Goal: Information Seeking & Learning: Learn about a topic

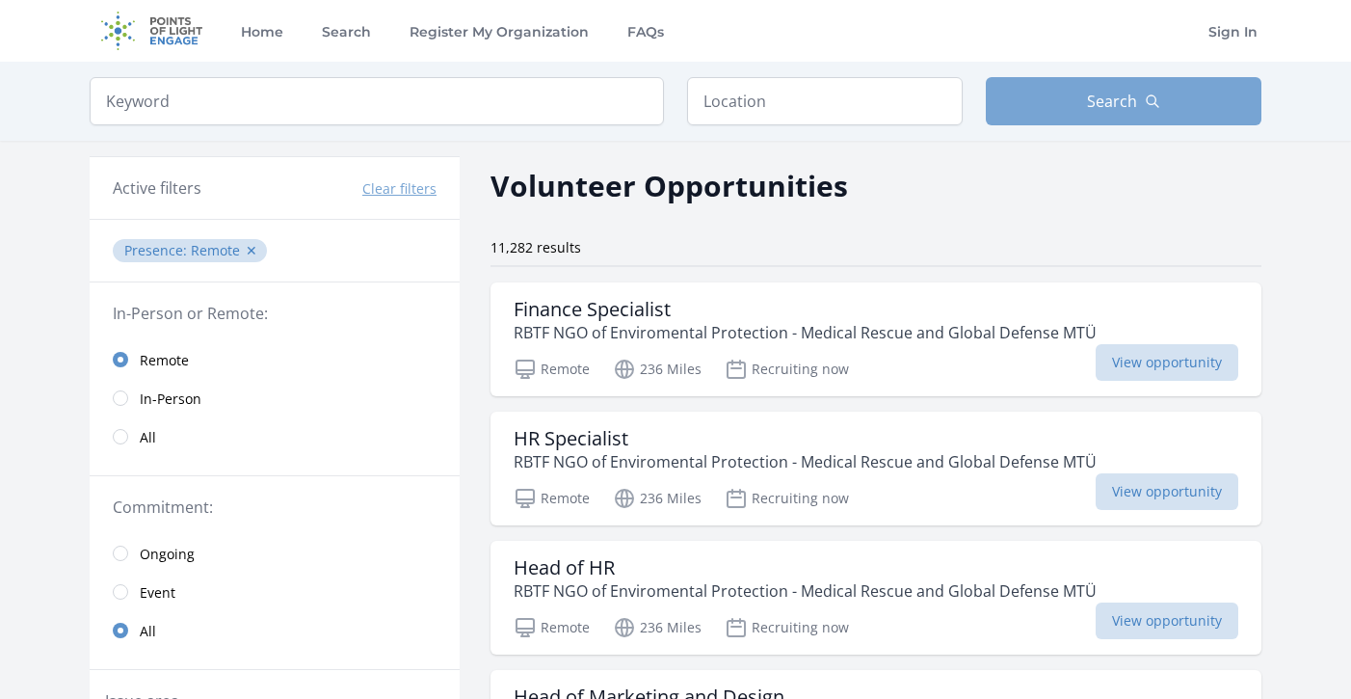
click at [1093, 105] on span "Search" at bounding box center [1112, 101] width 50 height 23
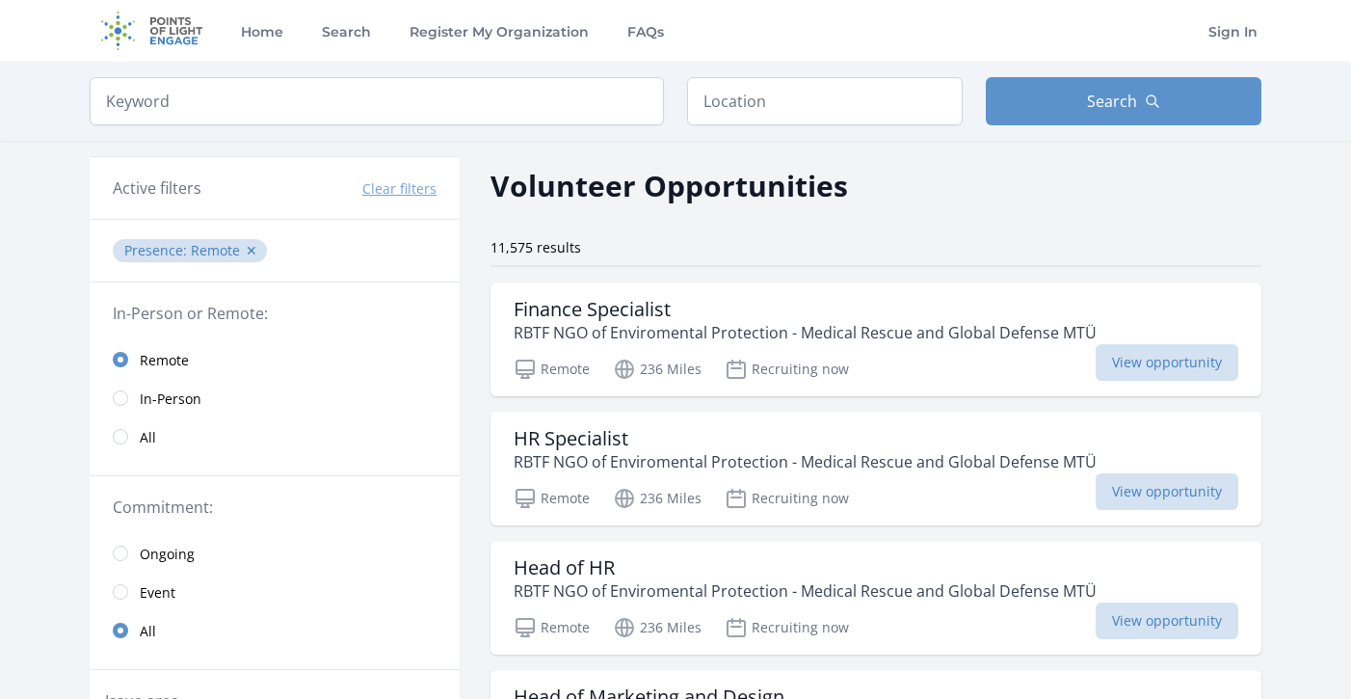
click at [714, 242] on div "11,575 results" at bounding box center [875, 247] width 771 height 19
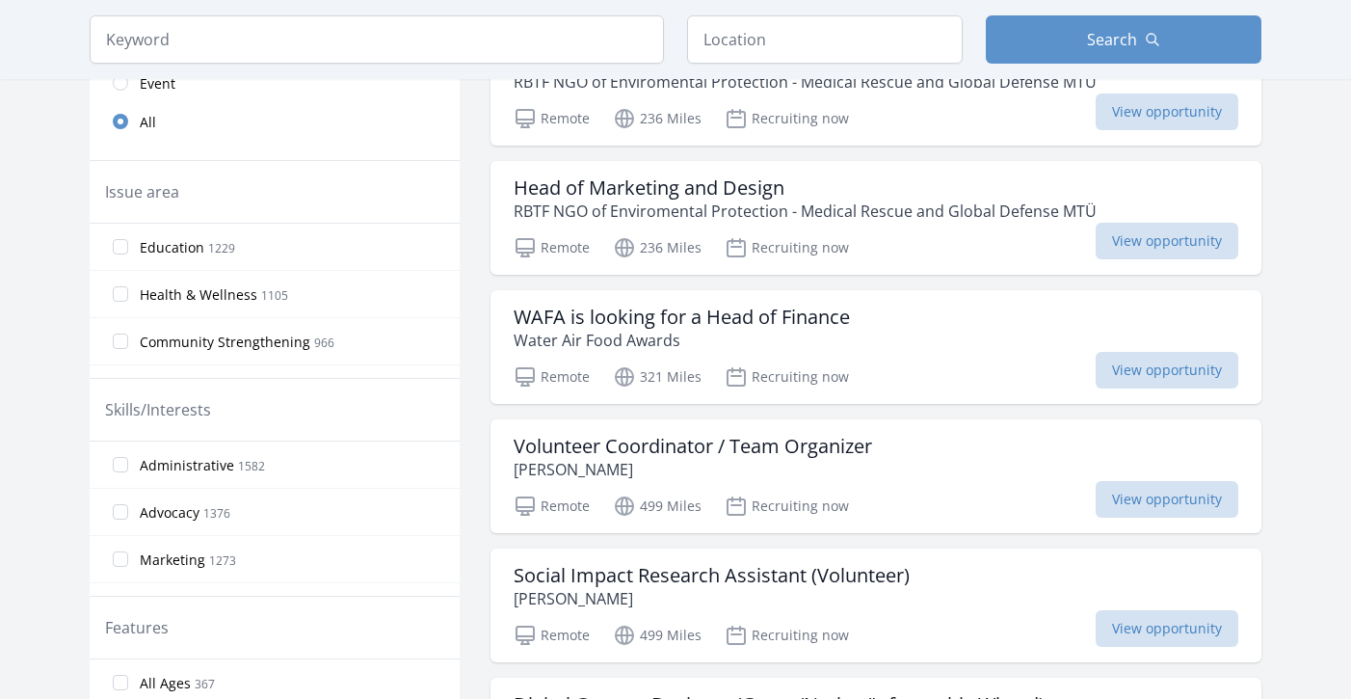
scroll to position [528, 0]
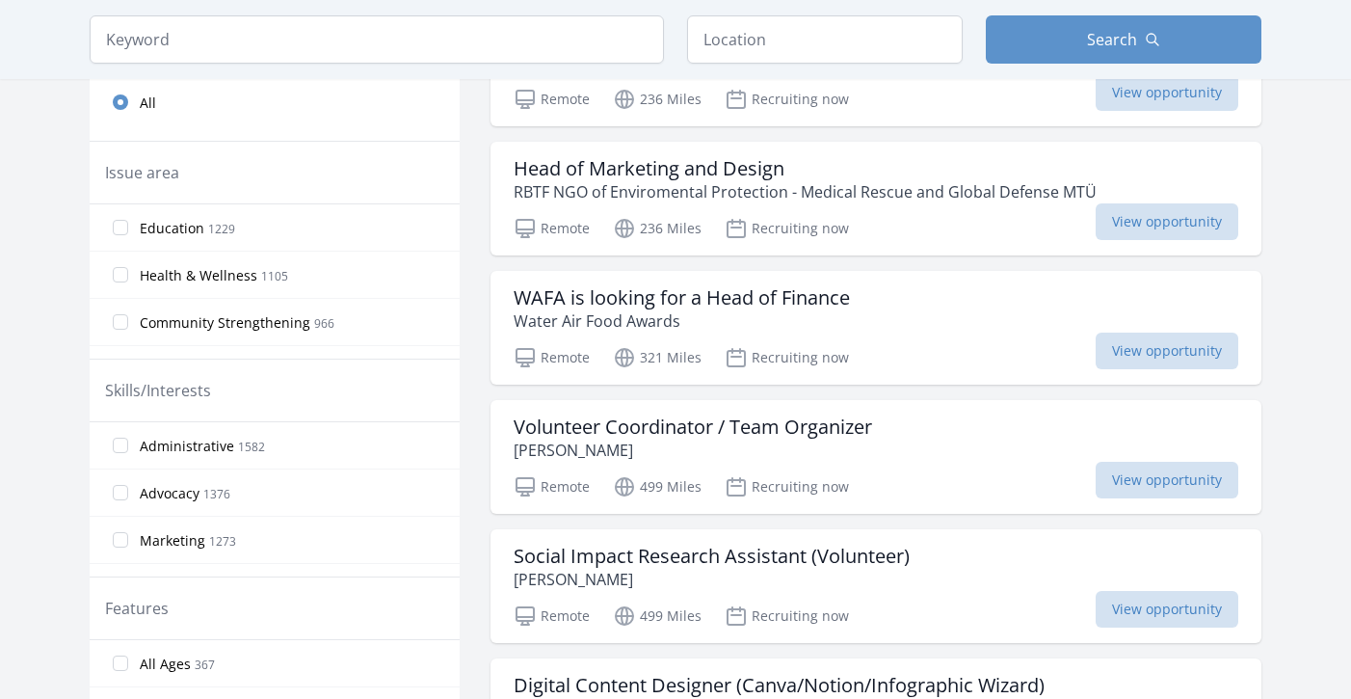
click at [179, 220] on span "Education" at bounding box center [172, 228] width 65 height 19
click at [128, 220] on input "Education 1229" at bounding box center [120, 227] width 15 height 15
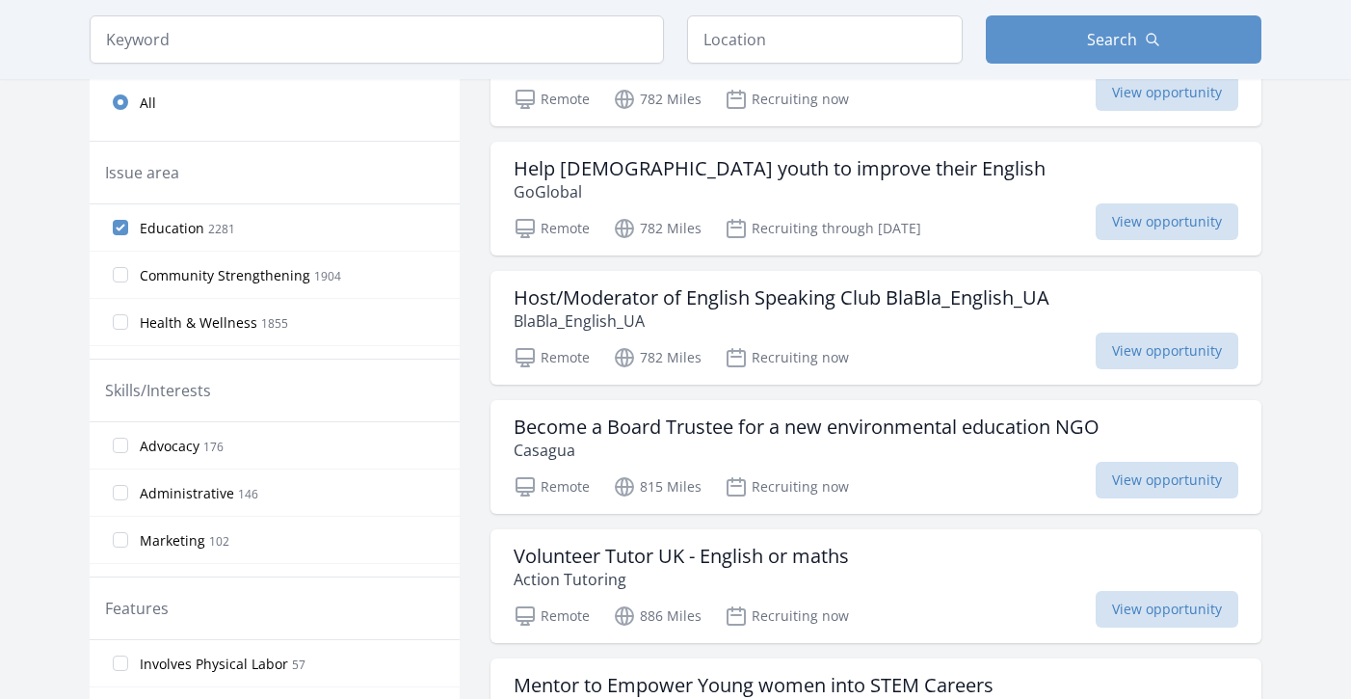
click at [129, 220] on label "Education 2281" at bounding box center [275, 227] width 370 height 39
click at [128, 220] on input "Education 2281" at bounding box center [120, 227] width 15 height 15
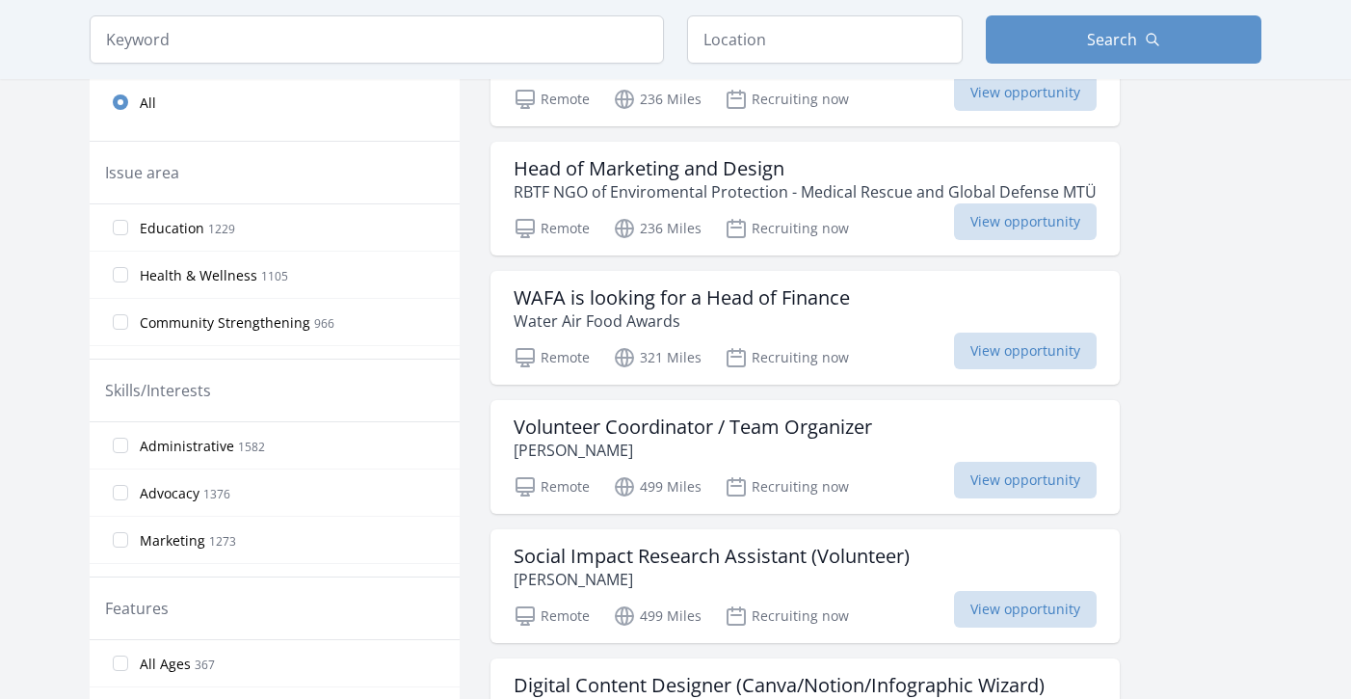
click at [122, 276] on input "Health & Wellness 1105" at bounding box center [120, 274] width 15 height 15
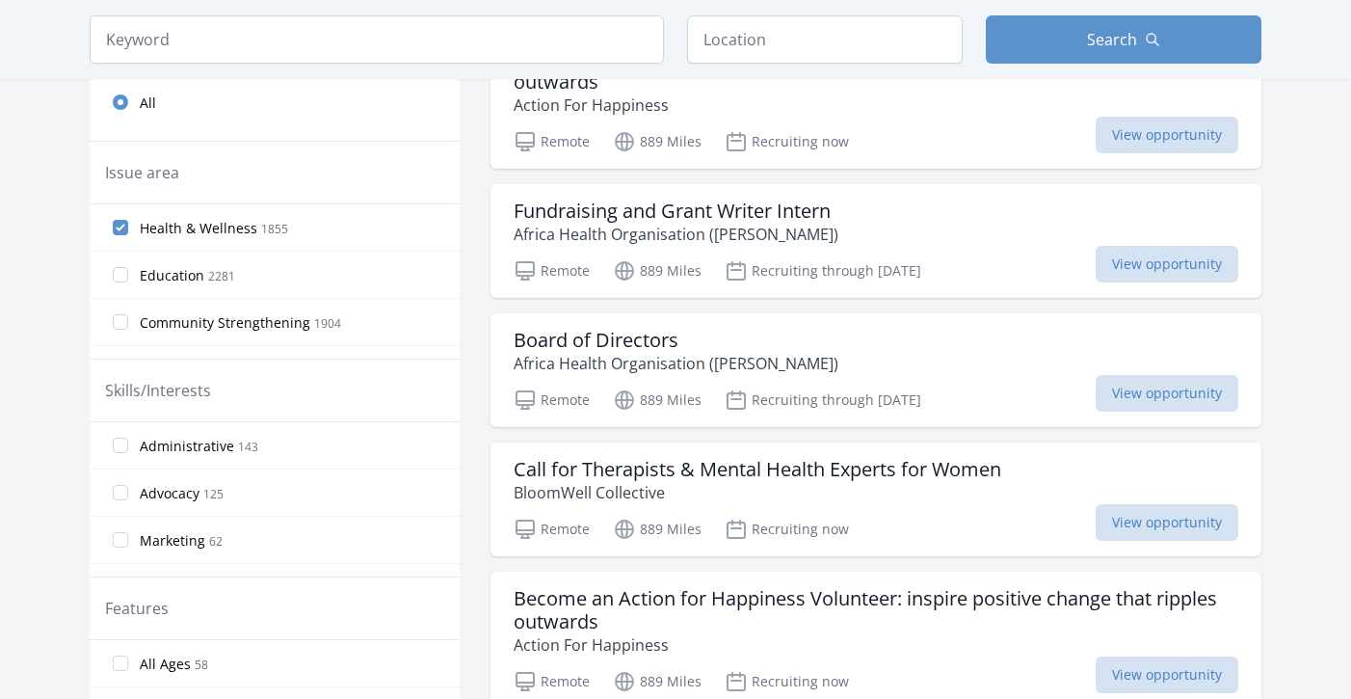
click at [123, 269] on input "Education 2281" at bounding box center [120, 274] width 15 height 15
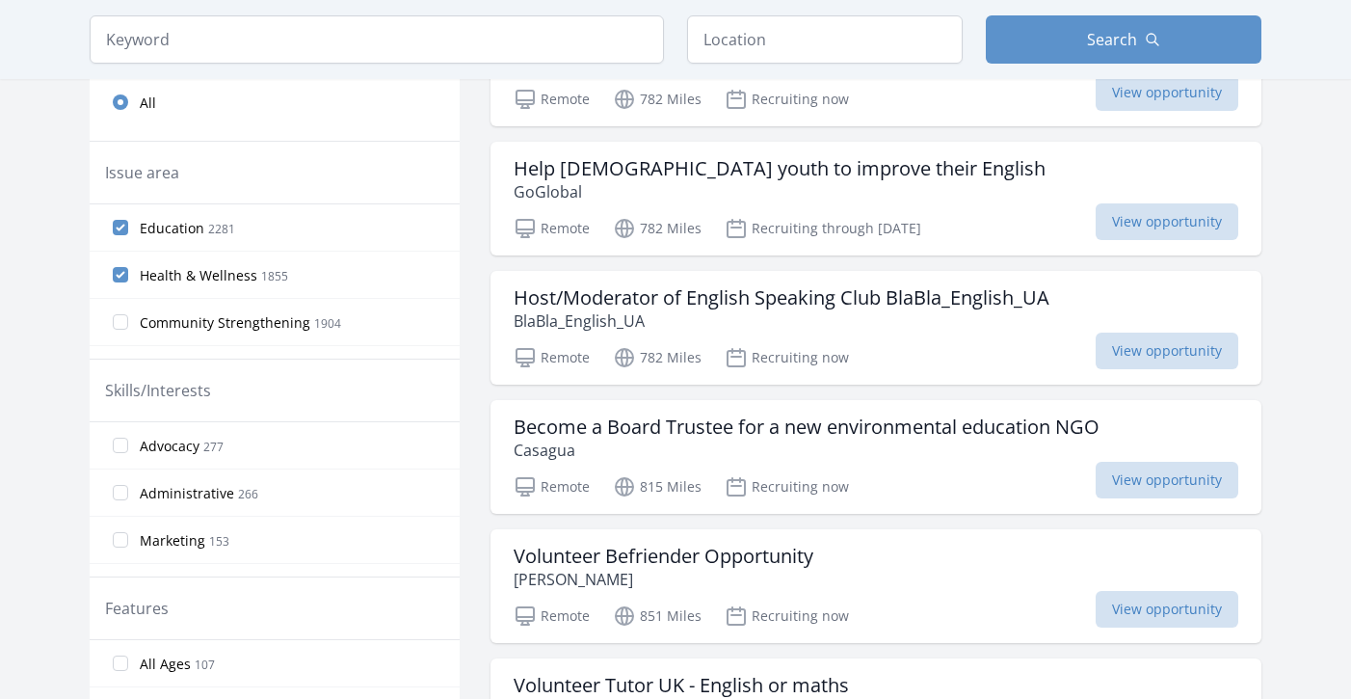
click at [384, 271] on label "Health & Wellness 1855" at bounding box center [275, 274] width 370 height 39
click at [128, 271] on input "Health & Wellness 1855" at bounding box center [120, 274] width 15 height 15
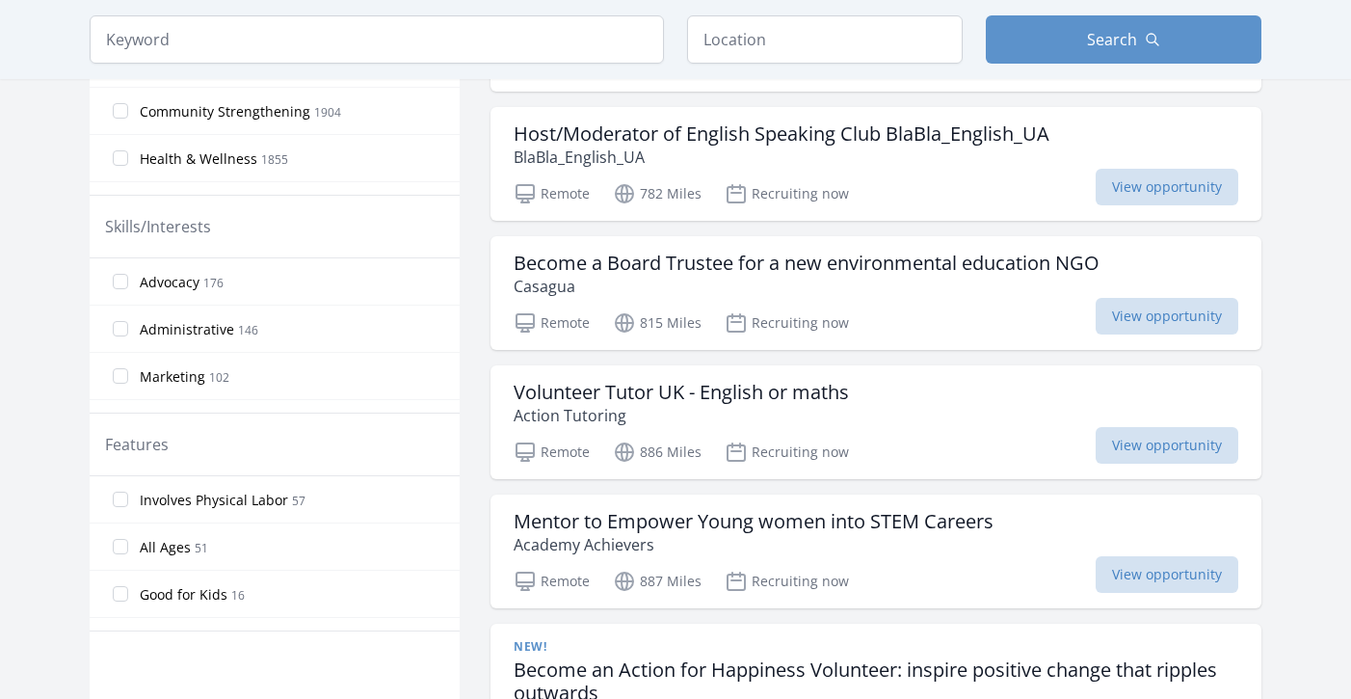
scroll to position [723, 0]
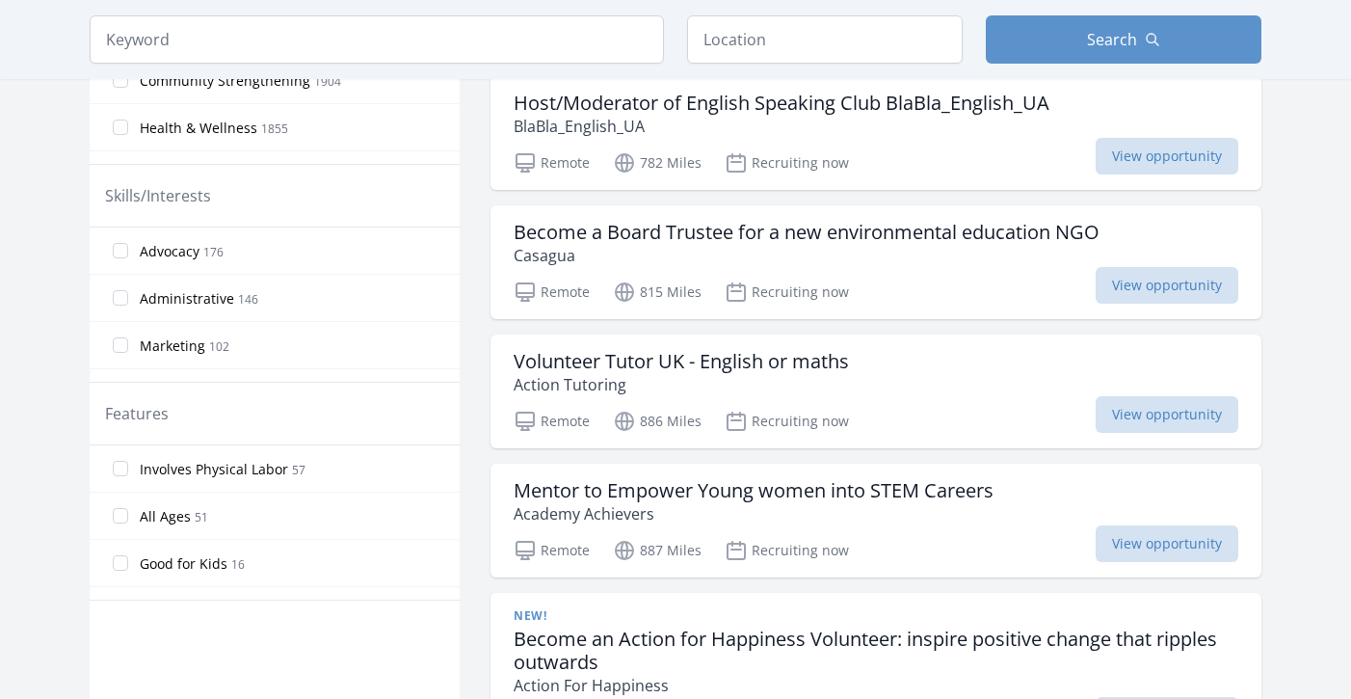
click at [123, 294] on input "Administrative 146" at bounding box center [120, 297] width 15 height 15
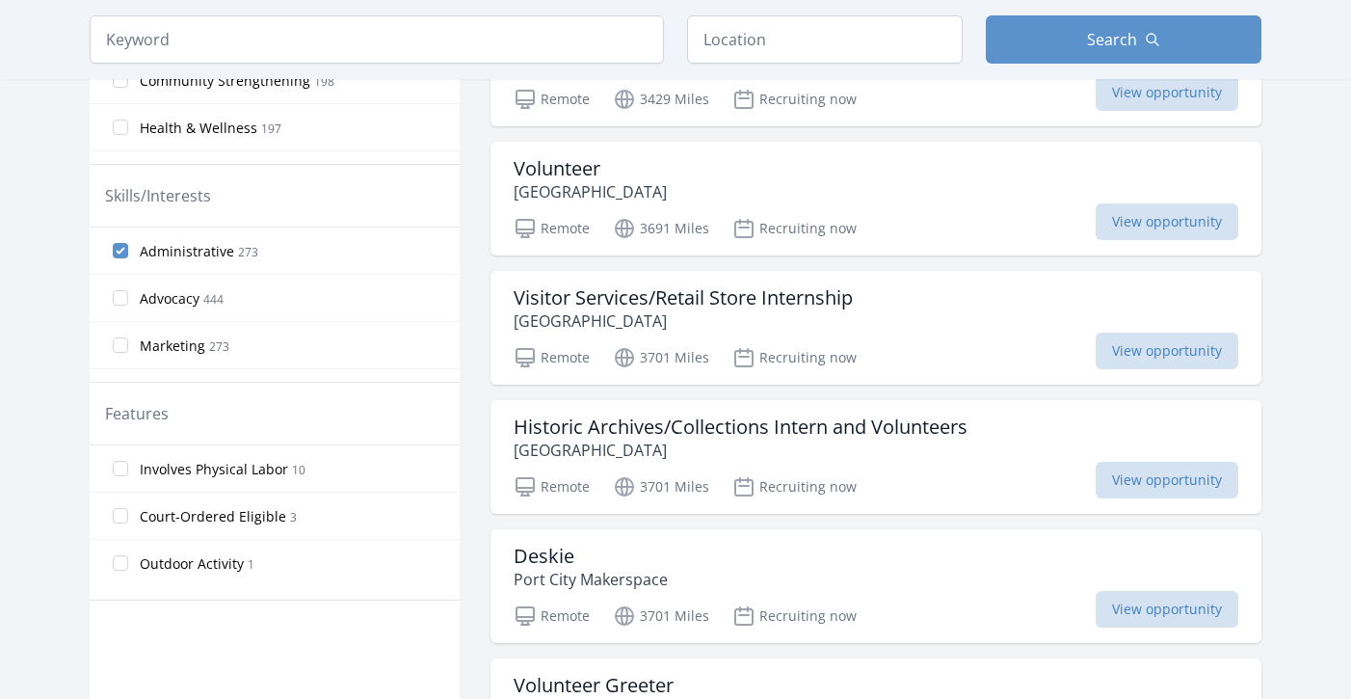
click at [119, 301] on input "Advocacy 444" at bounding box center [120, 297] width 15 height 15
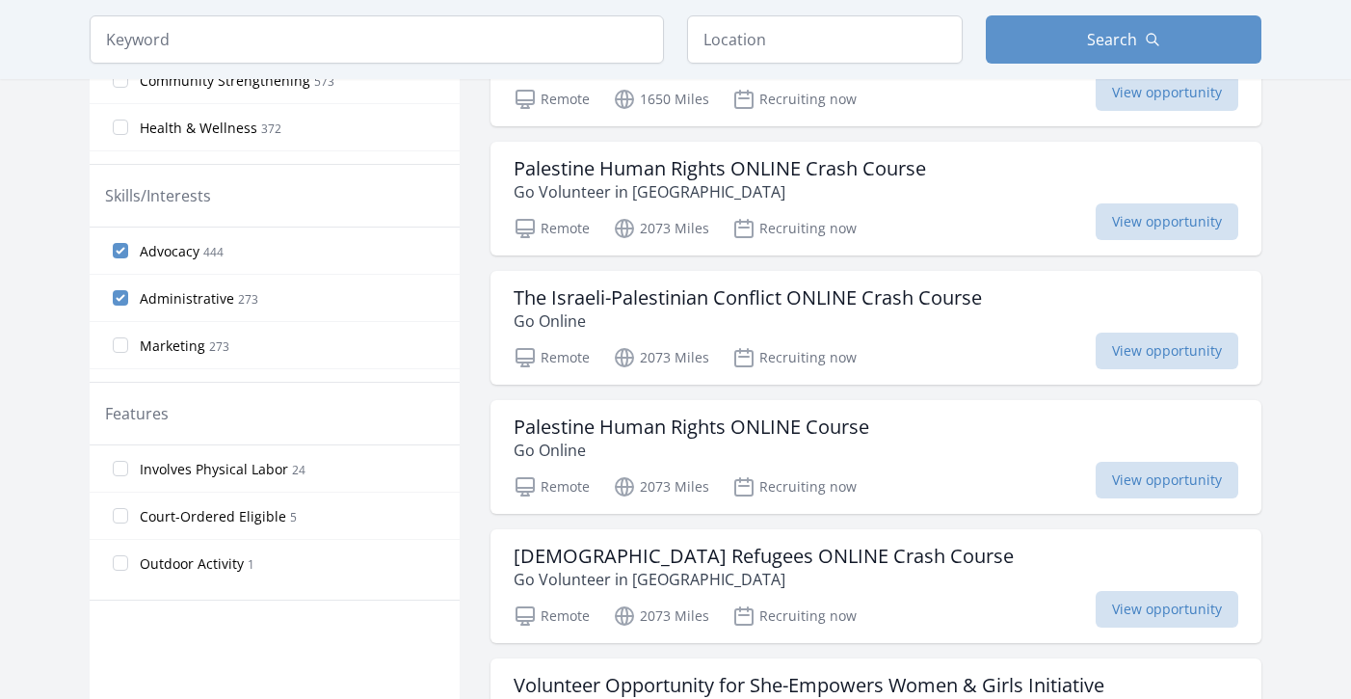
click at [119, 301] on input "Administrative 273" at bounding box center [120, 297] width 15 height 15
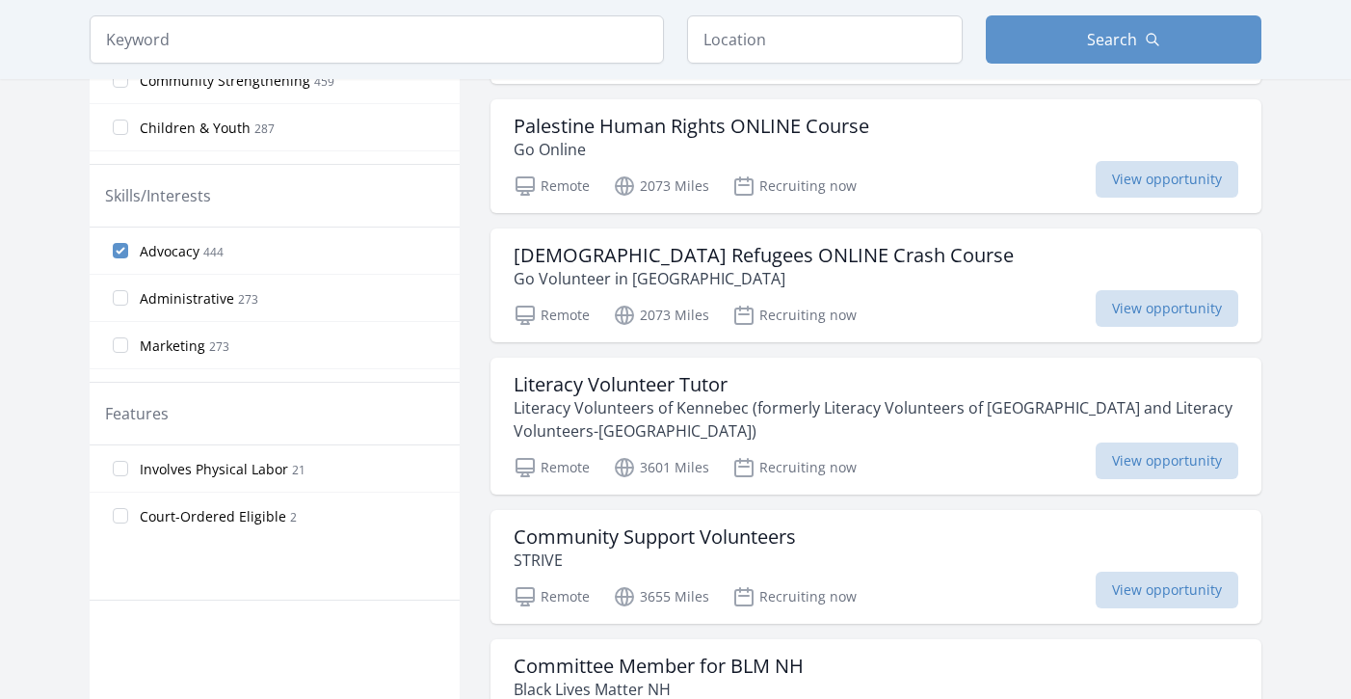
click at [119, 301] on input "Administrative 273" at bounding box center [120, 297] width 15 height 15
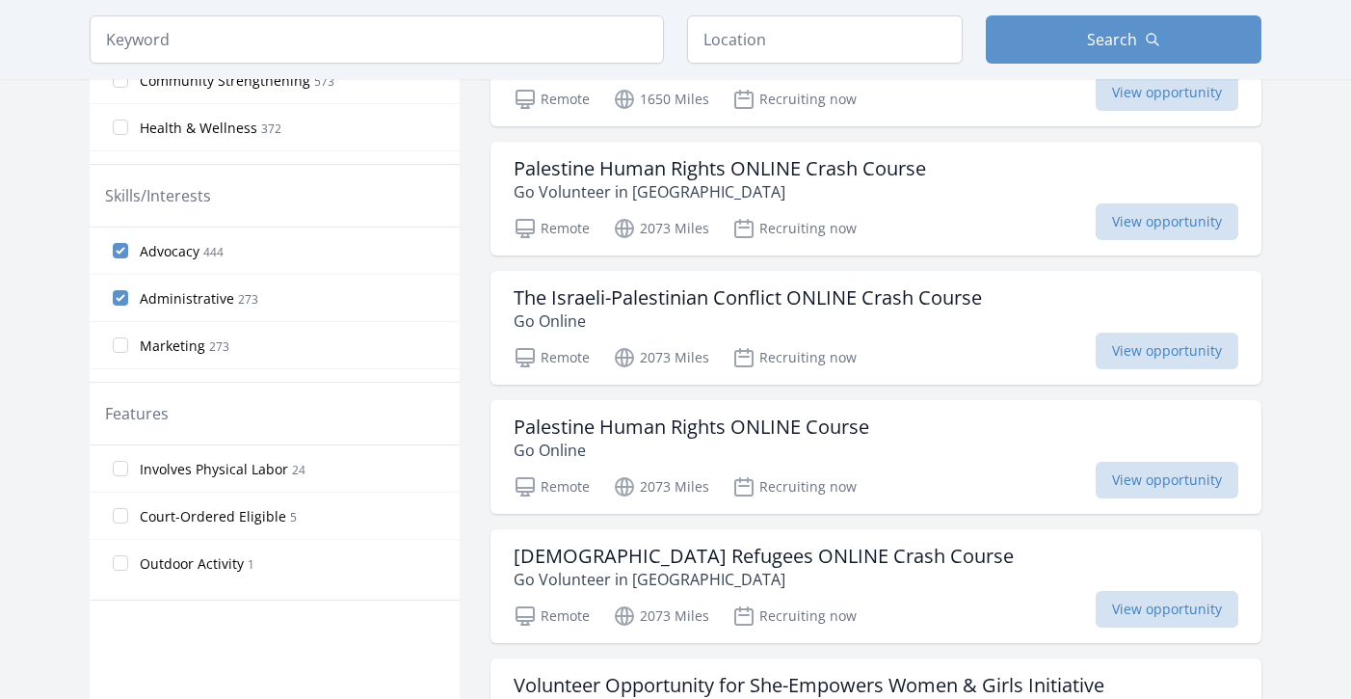
click at [119, 250] on input "Advocacy 444" at bounding box center [120, 250] width 15 height 15
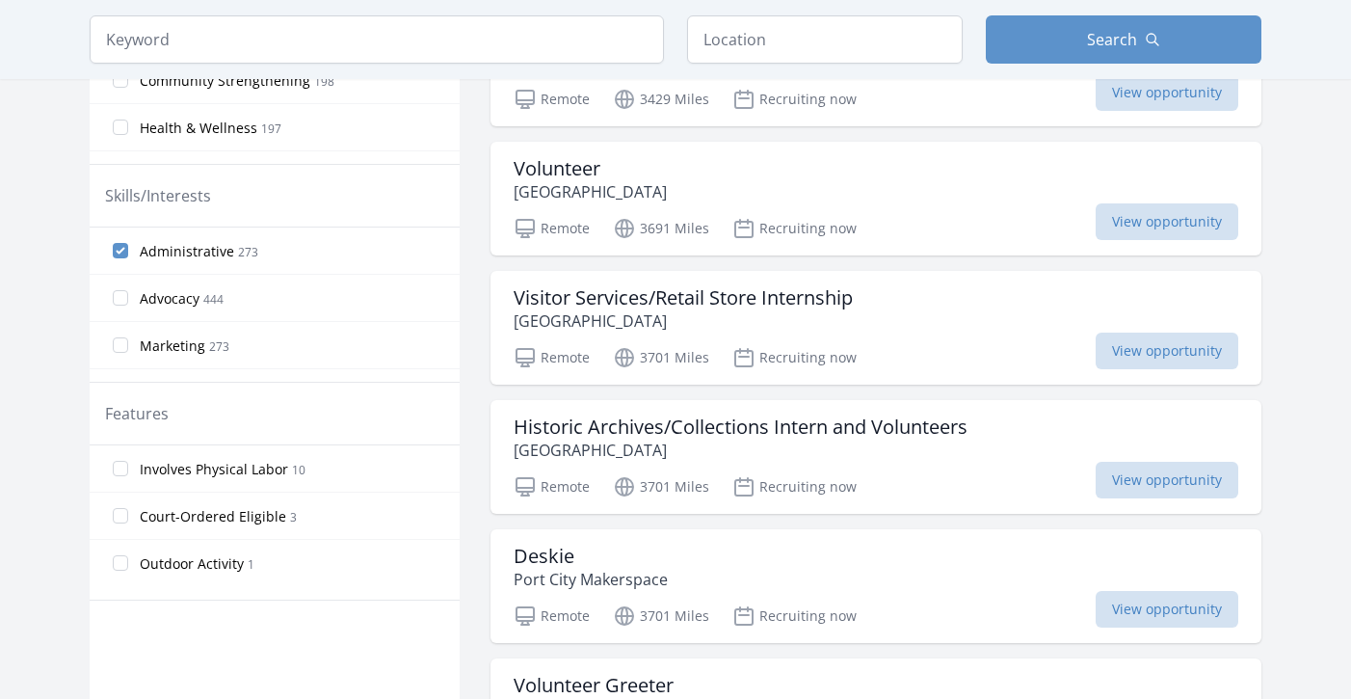
click at [119, 344] on input "Marketing 273" at bounding box center [120, 344] width 15 height 15
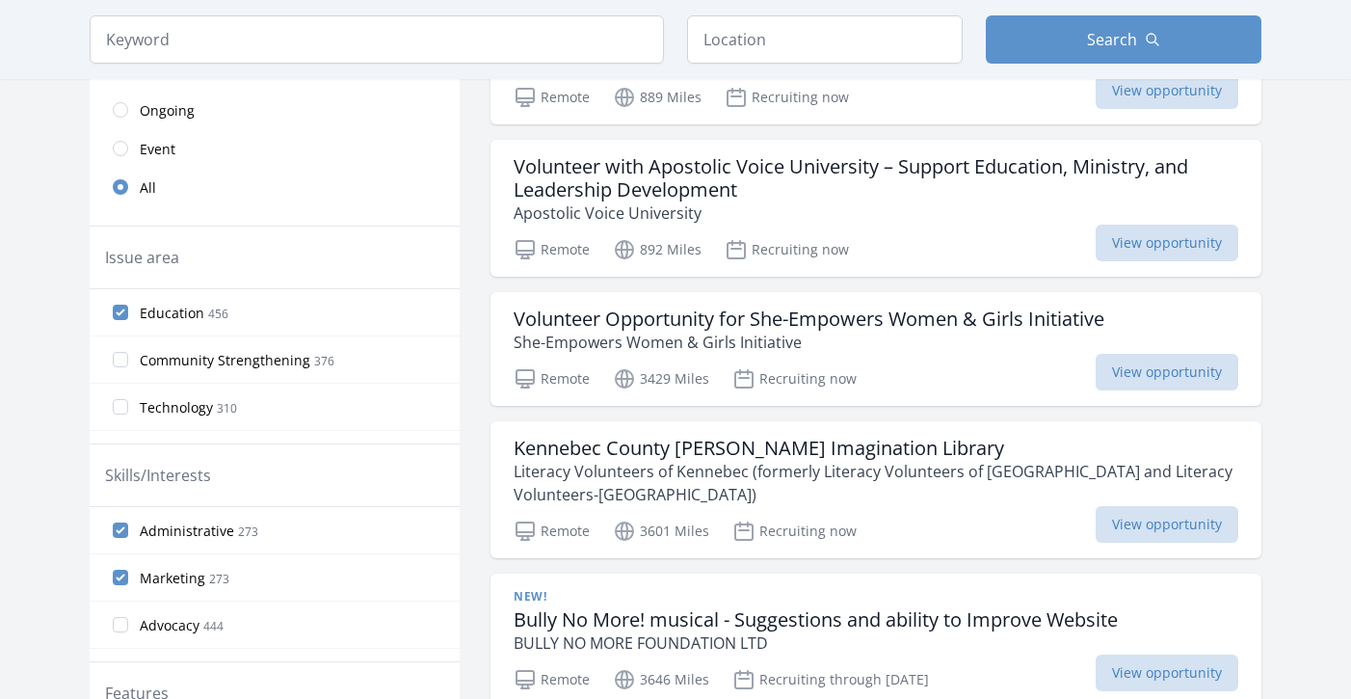
scroll to position [444, 0]
click at [753, 180] on h3 "Volunteer with Apostolic Voice University – Support Education, Ministry, and Le…" at bounding box center [876, 177] width 725 height 46
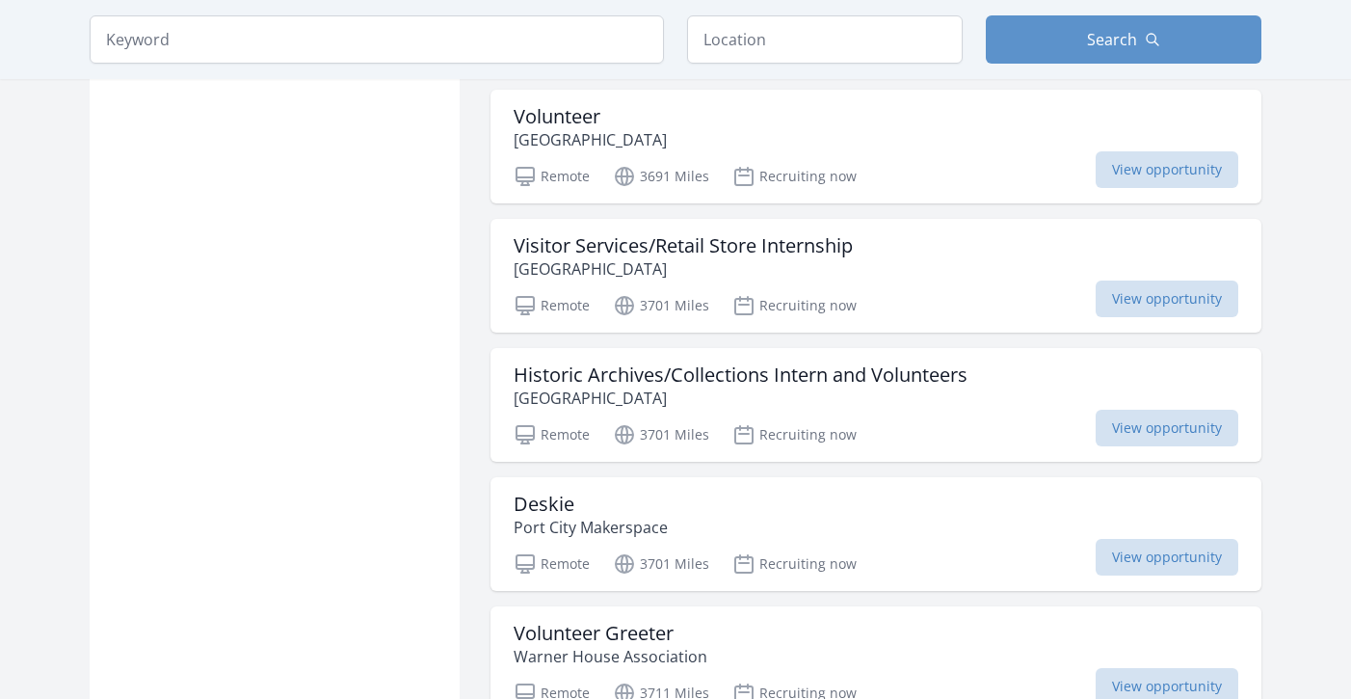
scroll to position [1454, 0]
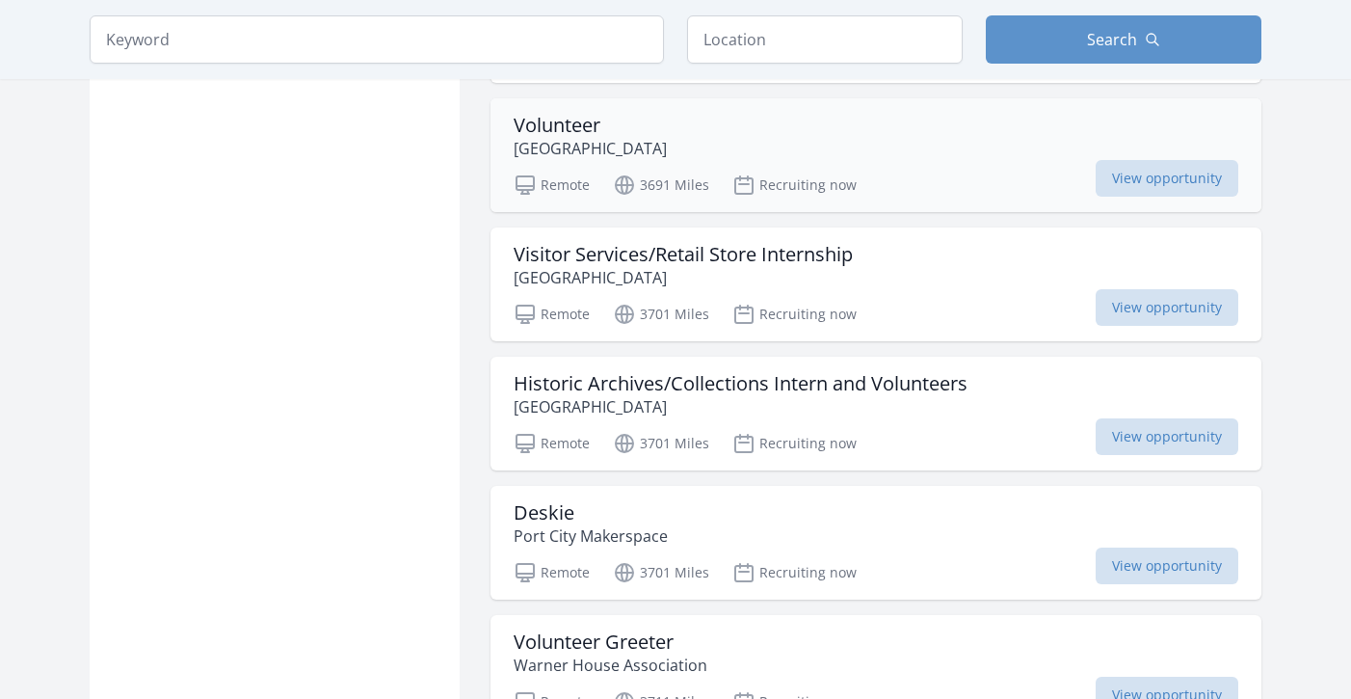
click at [574, 160] on p "Squam Lakes Natural Science Center" at bounding box center [590, 148] width 153 height 23
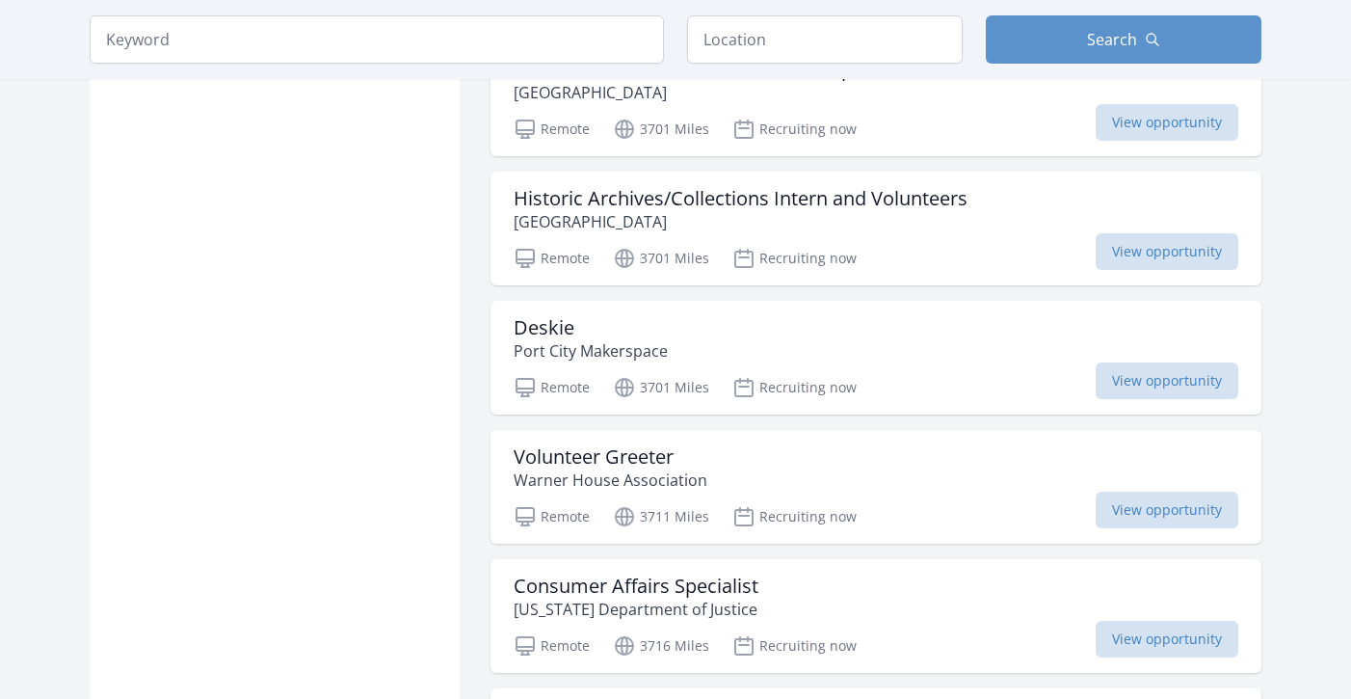
scroll to position [1646, 0]
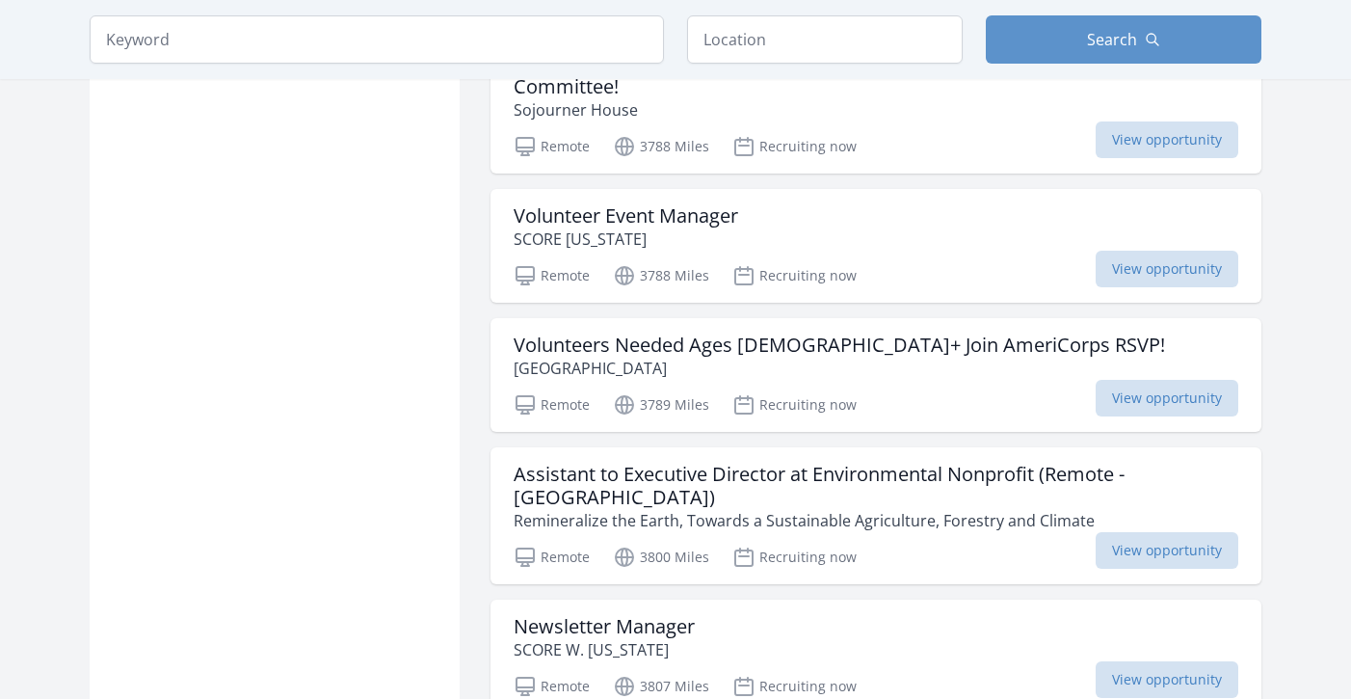
scroll to position [3753, 0]
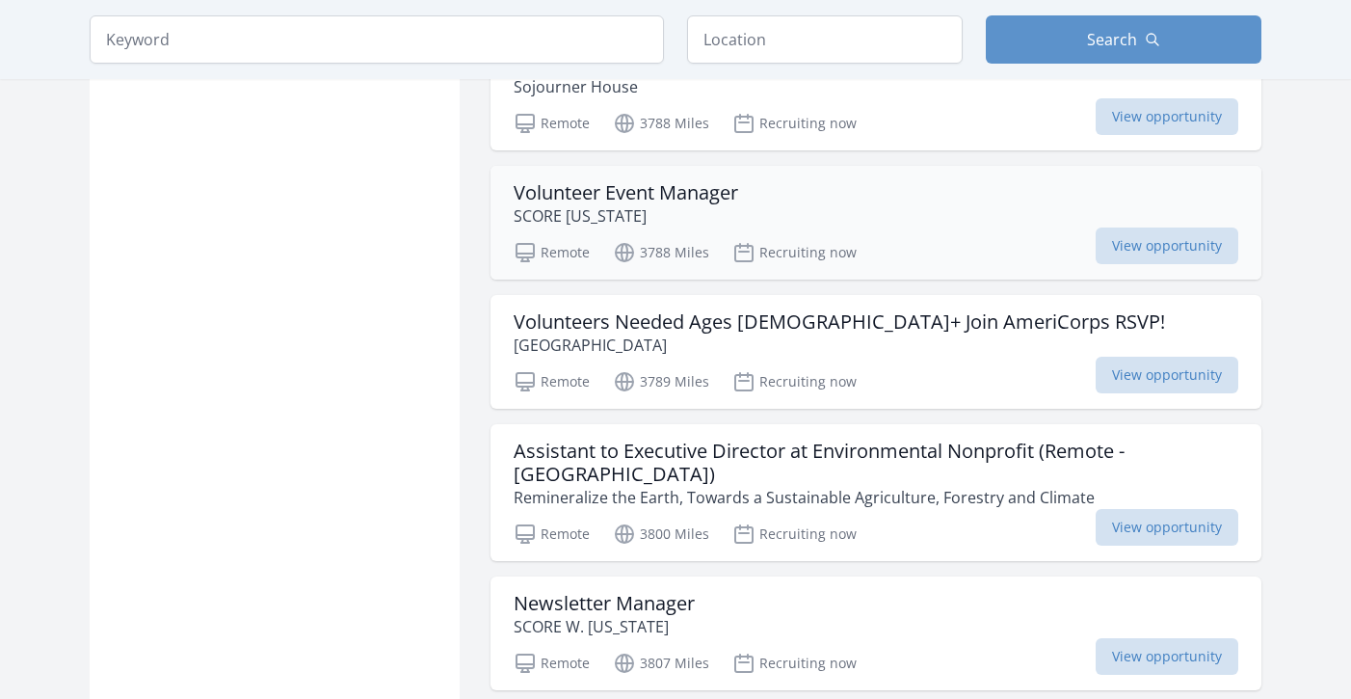
click at [662, 204] on h3 "Volunteer Event Manager" at bounding box center [626, 192] width 225 height 23
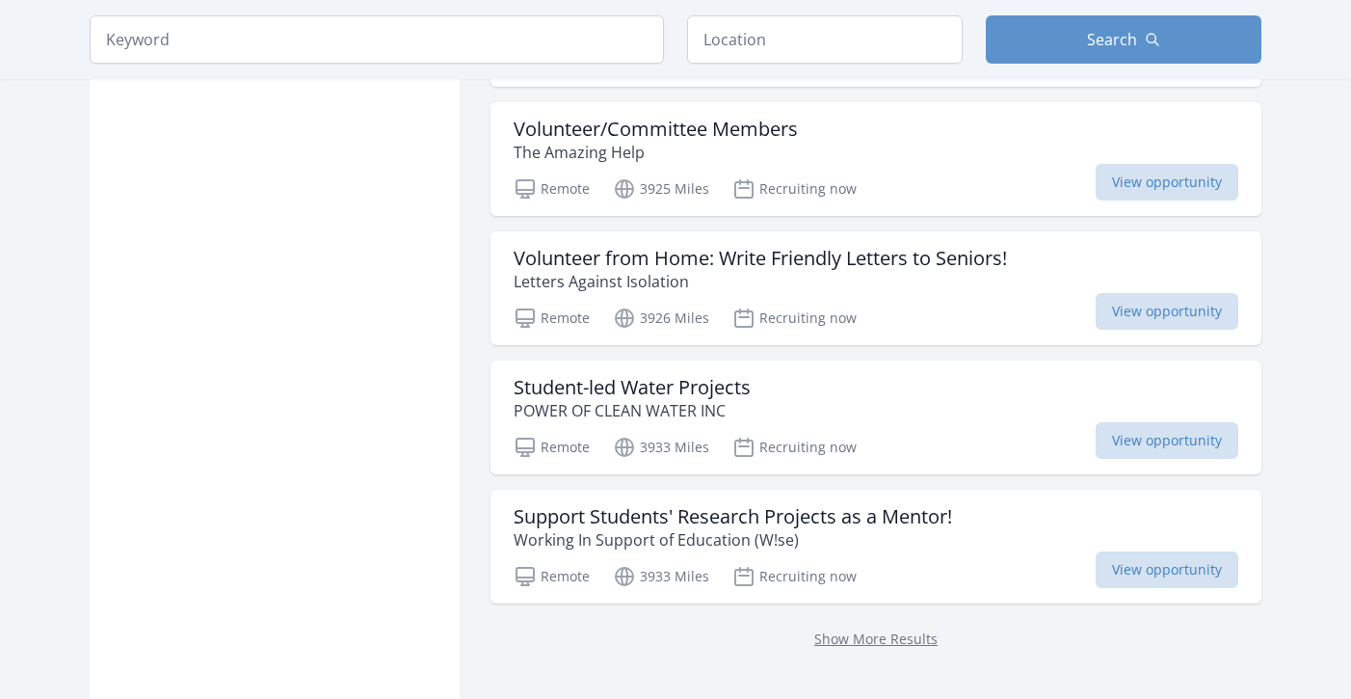
scroll to position [5025, 0]
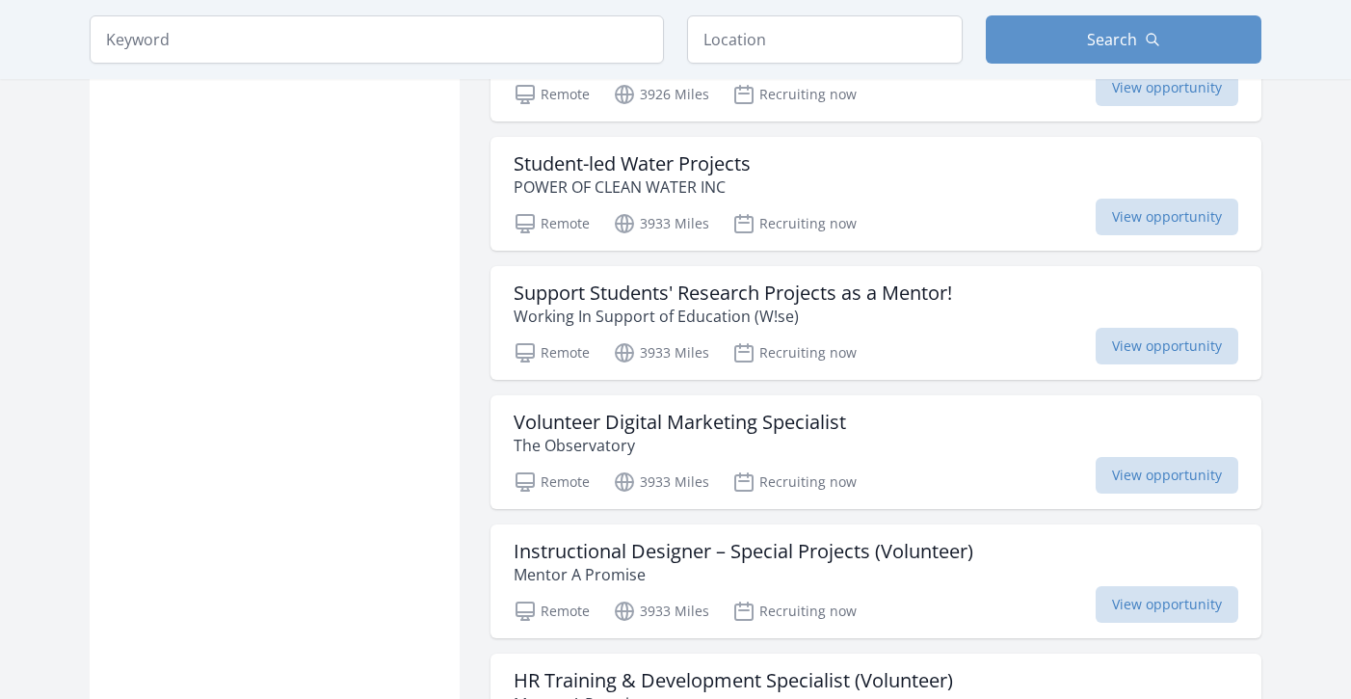
scroll to position [5230, 0]
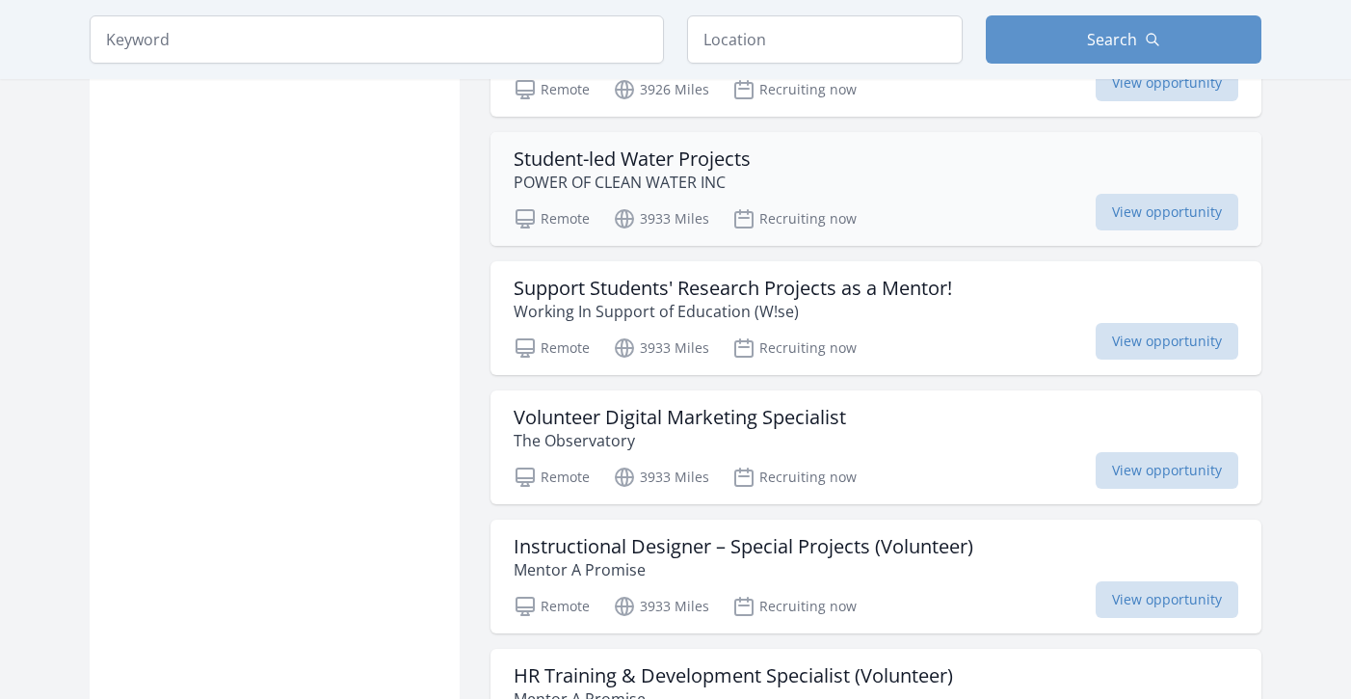
click at [627, 171] on h3 "Student-led Water Projects" at bounding box center [632, 158] width 237 height 23
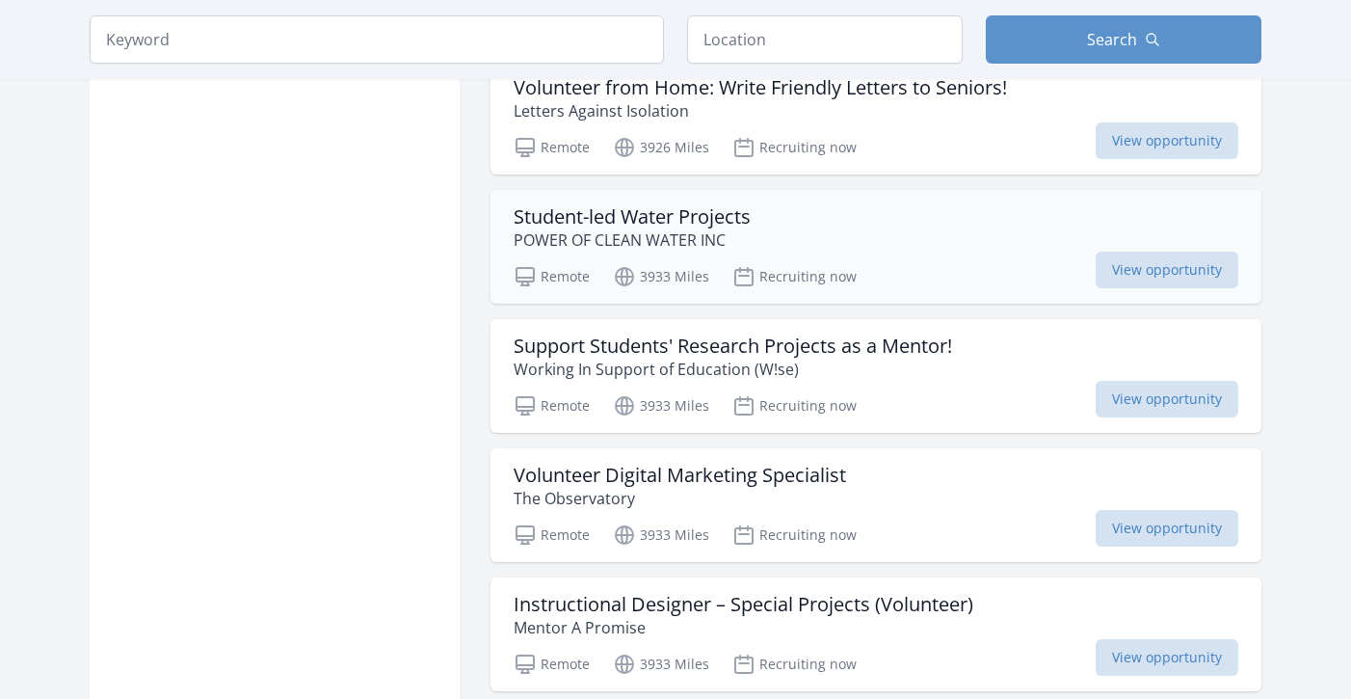
scroll to position [5168, 0]
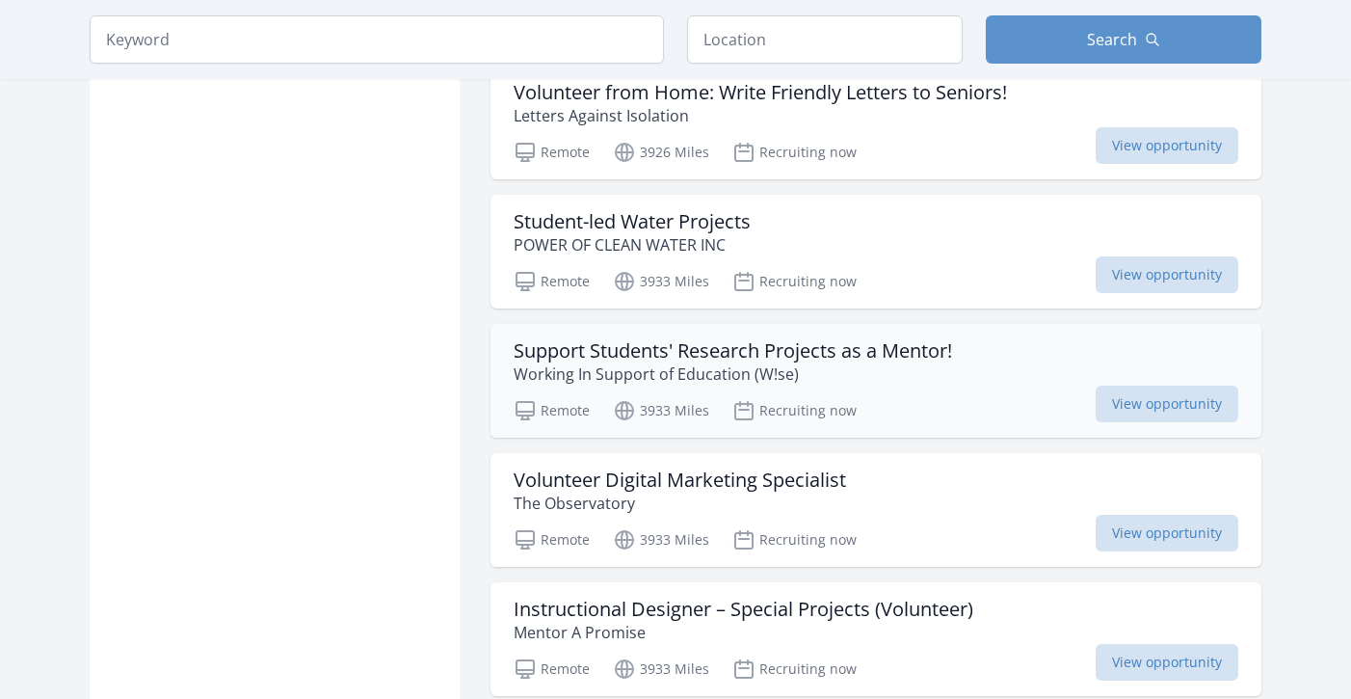
click at [602, 357] on div "Support Students' Research Projects as a Mentor! Working In Support of Educatio…" at bounding box center [875, 381] width 771 height 114
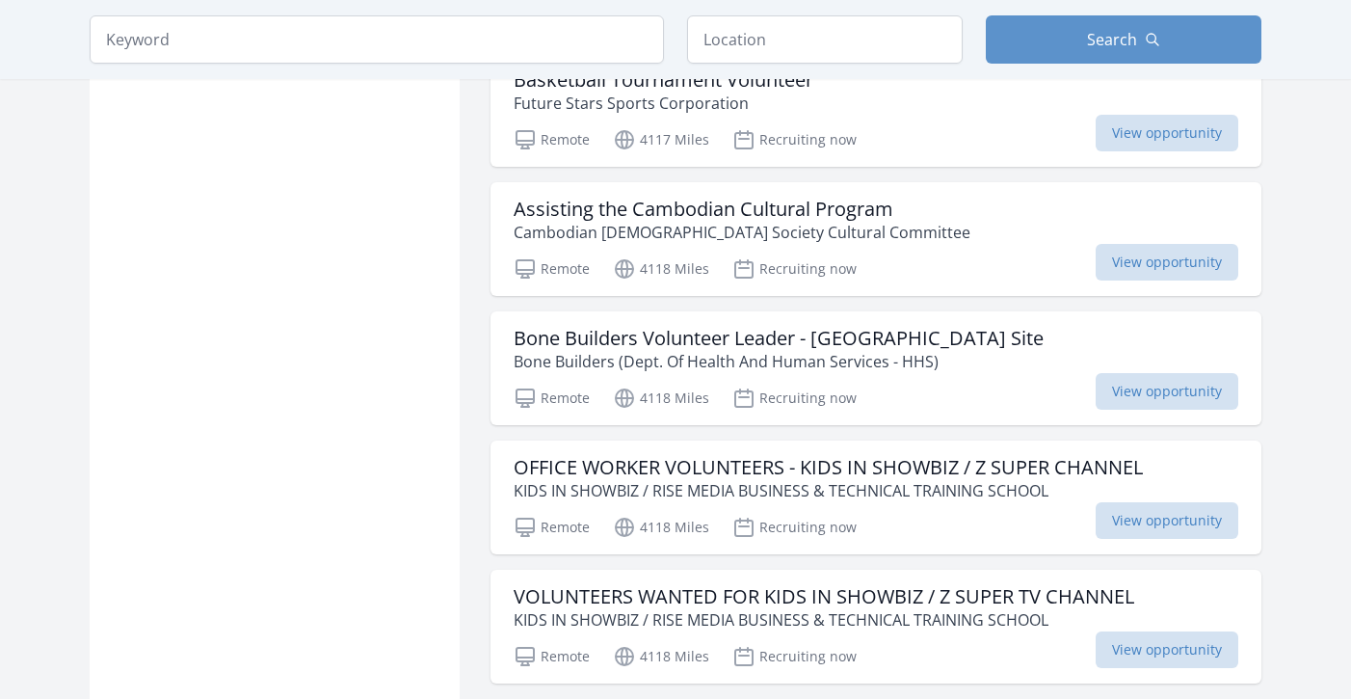
scroll to position [7558, 0]
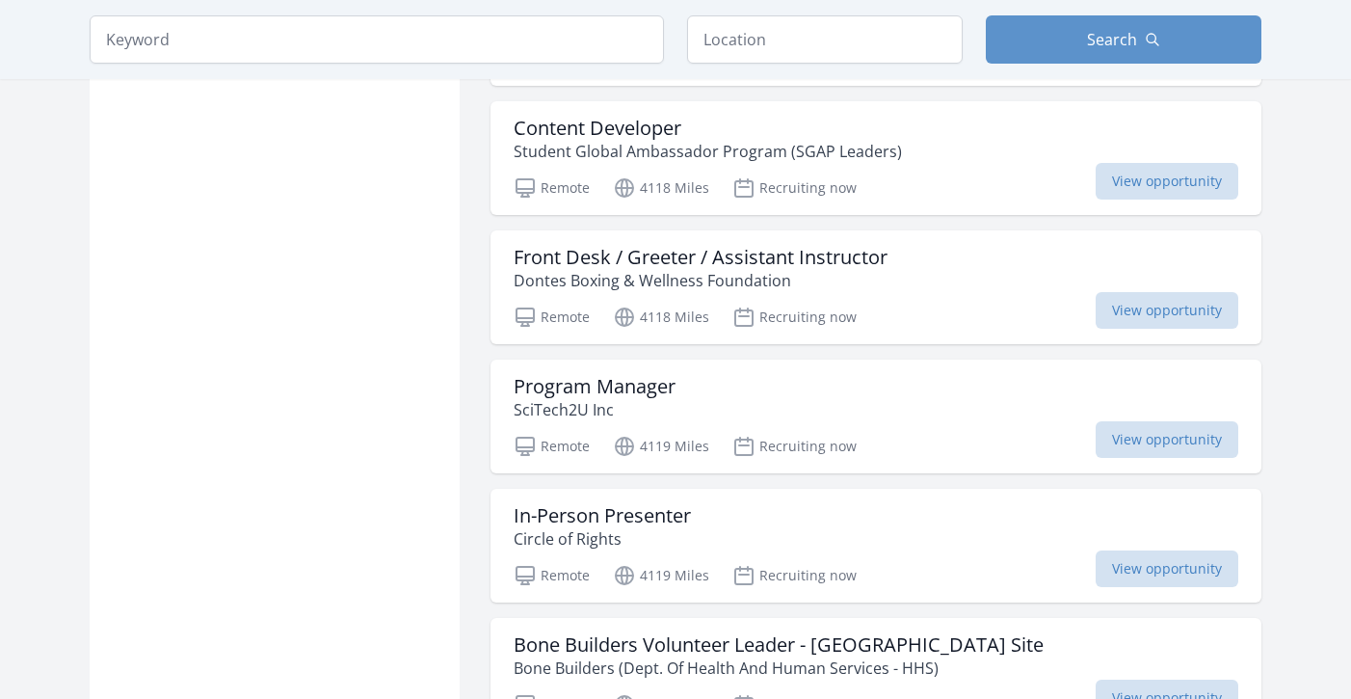
scroll to position [8813, 0]
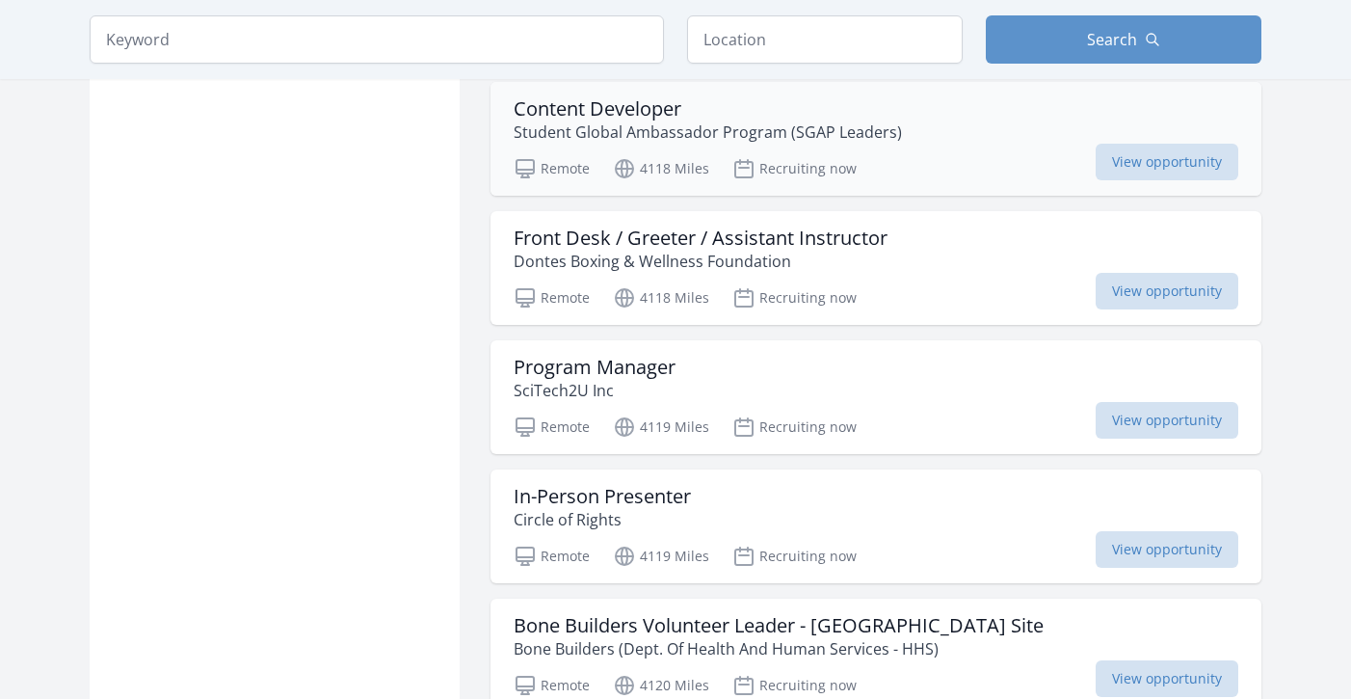
click at [622, 120] on h3 "Content Developer" at bounding box center [708, 108] width 388 height 23
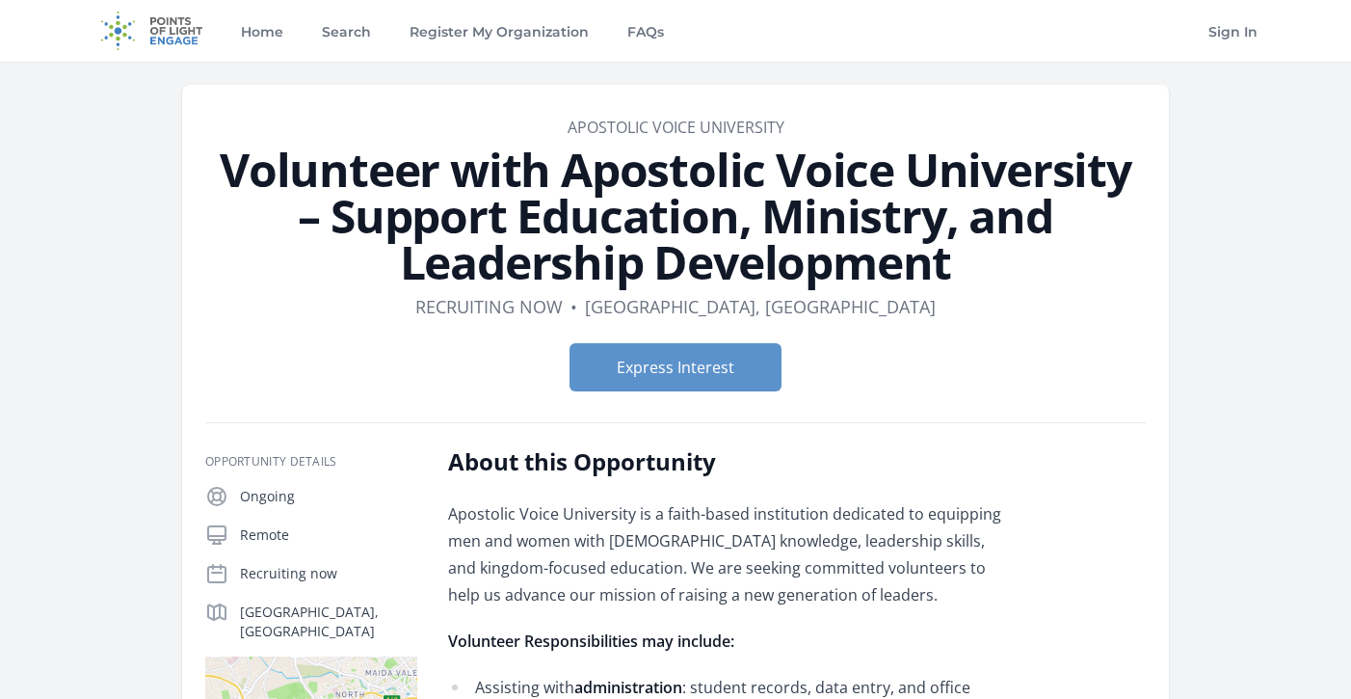
click at [1024, 248] on h1 "Volunteer with Apostolic Voice University – Support Education, Ministry, and Le…" at bounding box center [675, 215] width 940 height 139
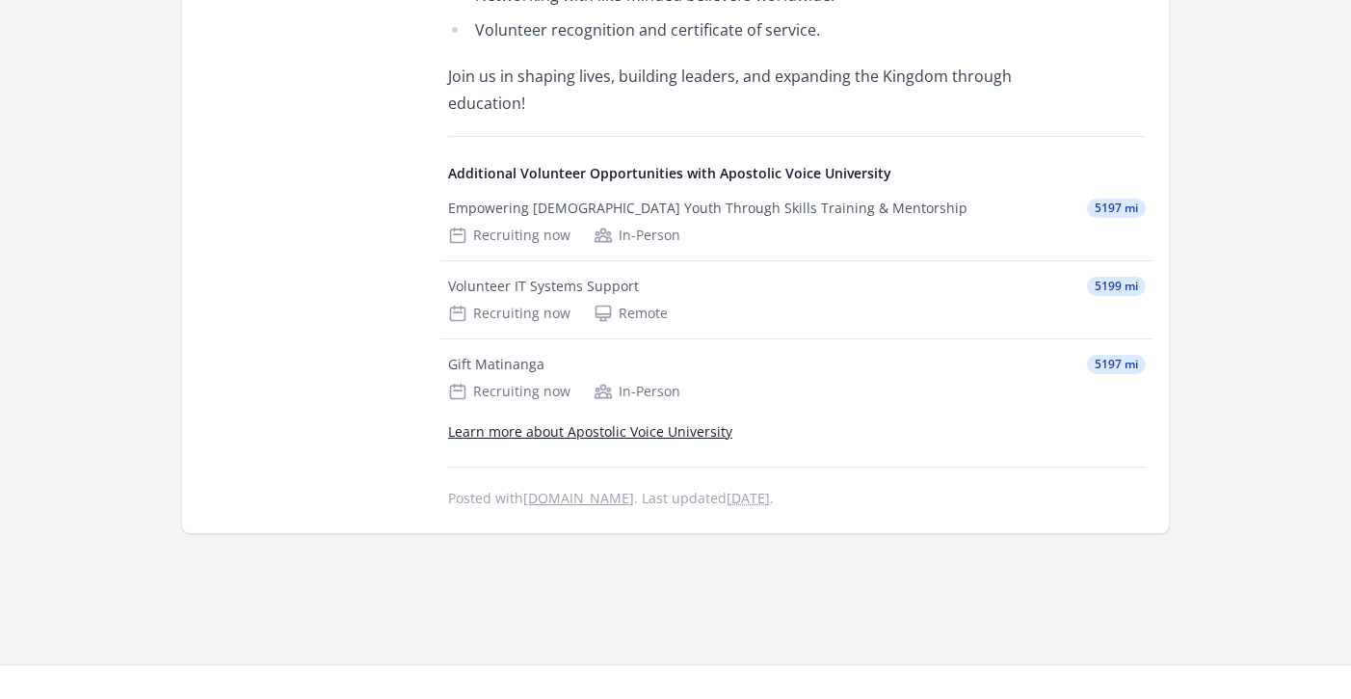
scroll to position [1412, 0]
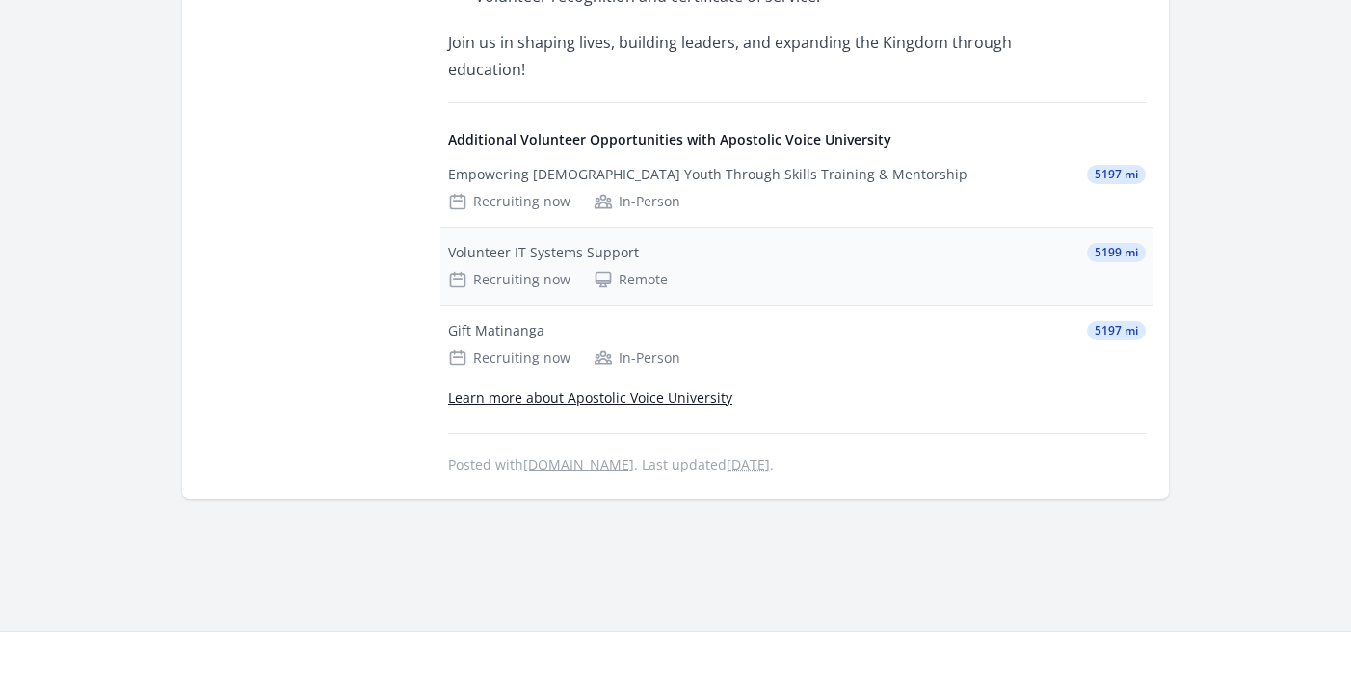
click at [964, 236] on div "Volunteer IT Systems Support 5199 mi Recruiting now Remote" at bounding box center [796, 265] width 713 height 77
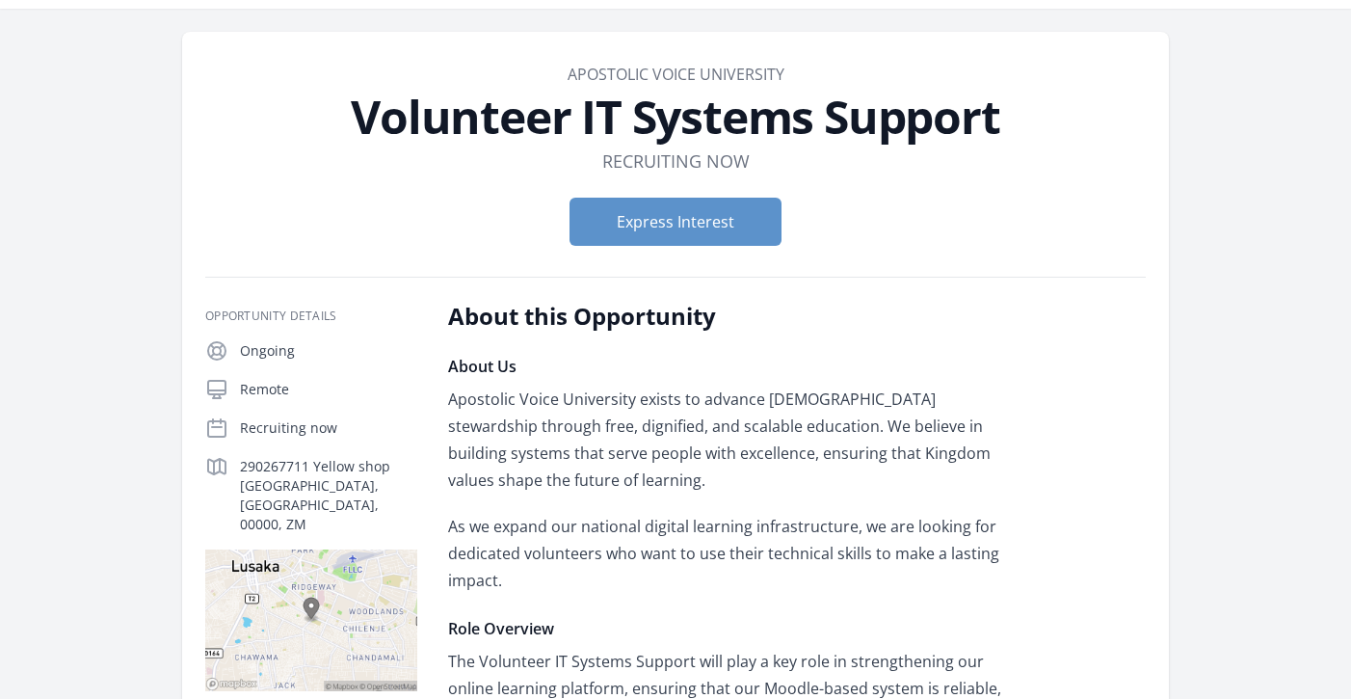
scroll to position [56, 0]
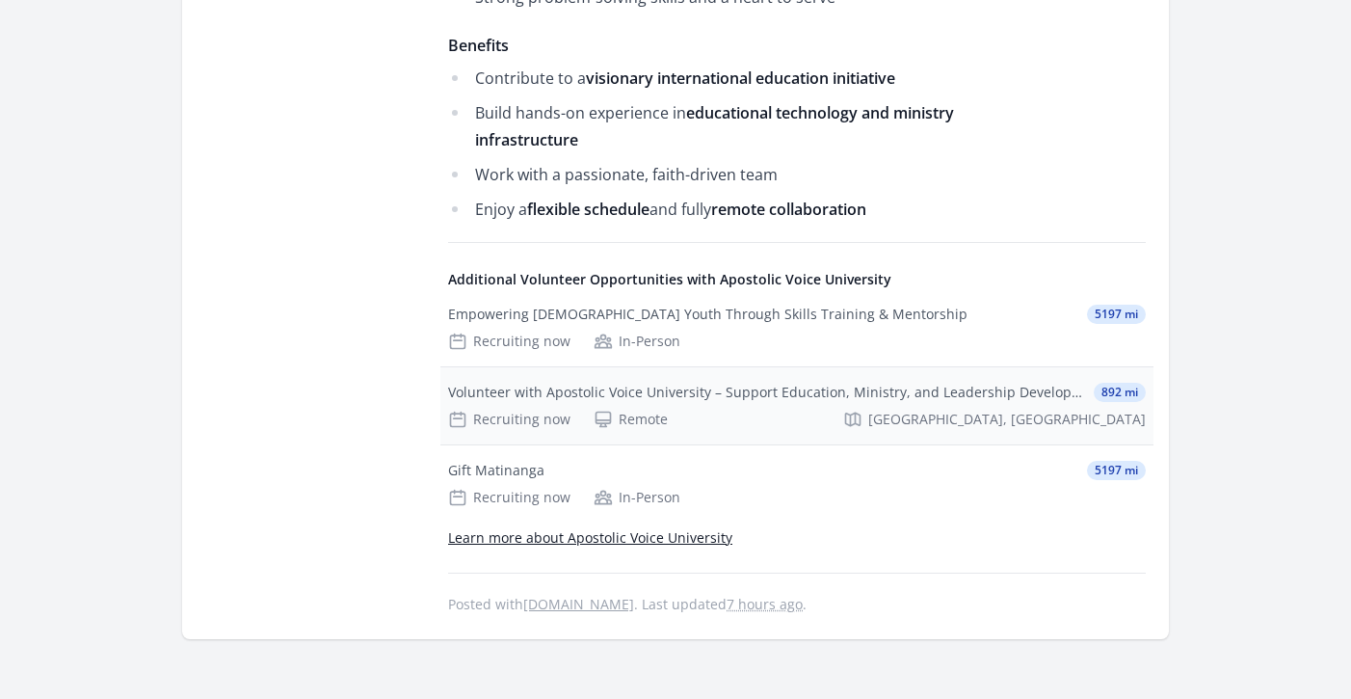
scroll to position [1205, 0]
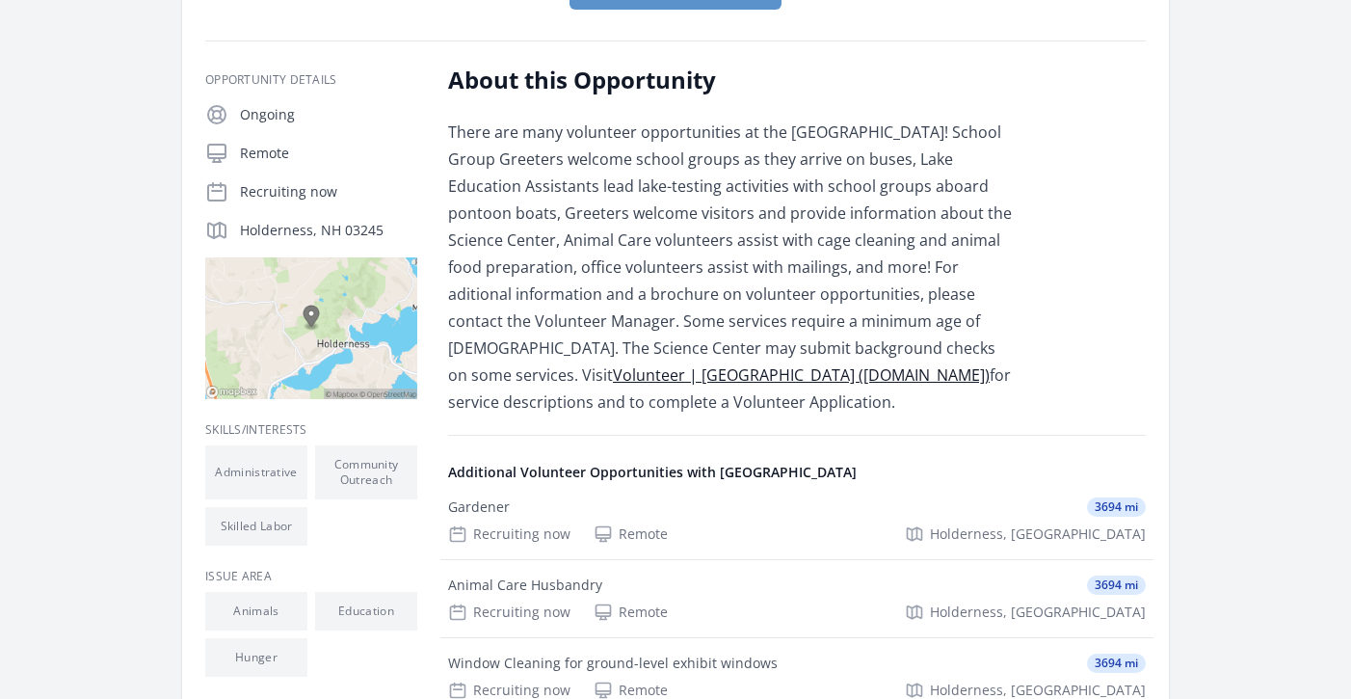
scroll to position [262, 0]
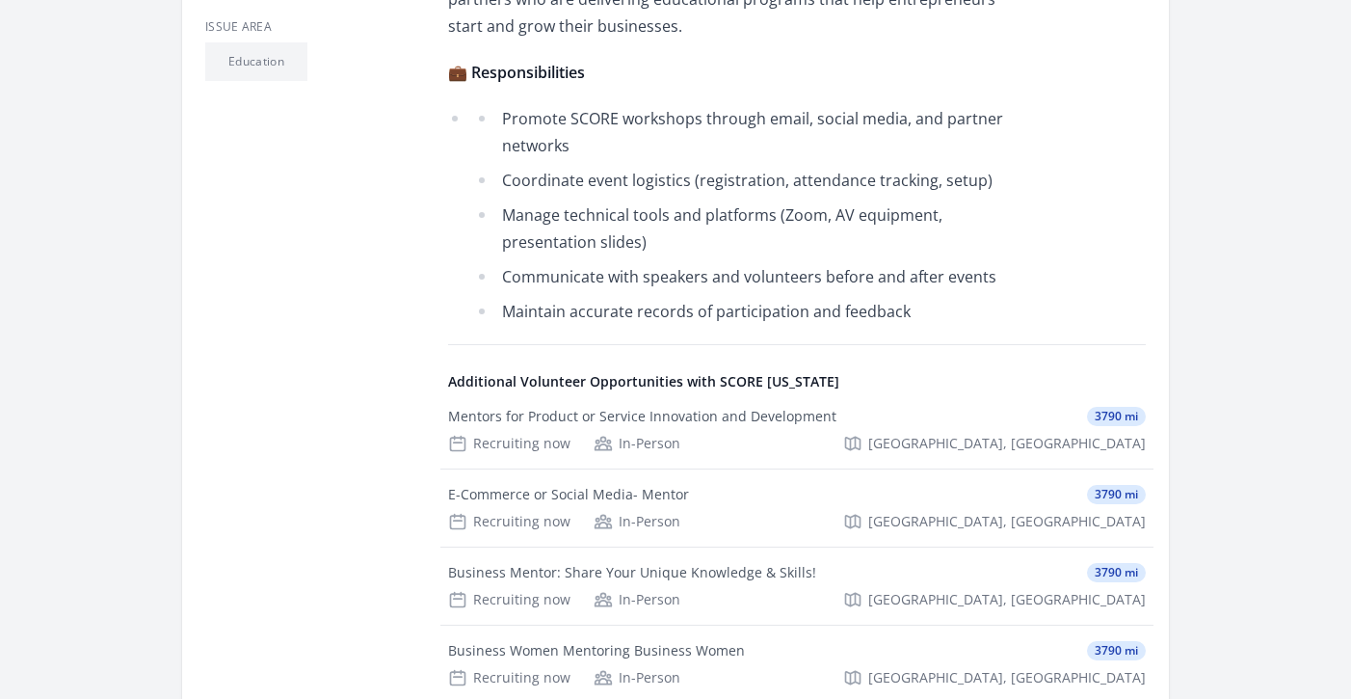
scroll to position [778, 0]
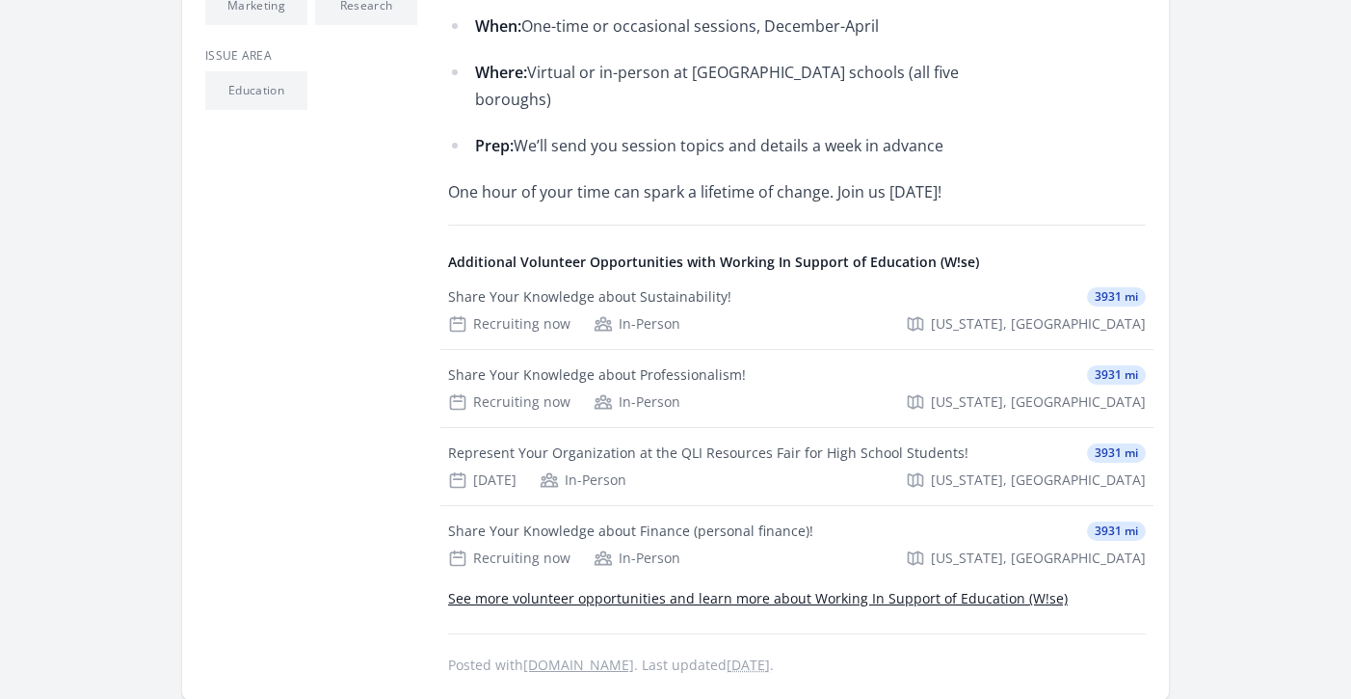
scroll to position [879, 0]
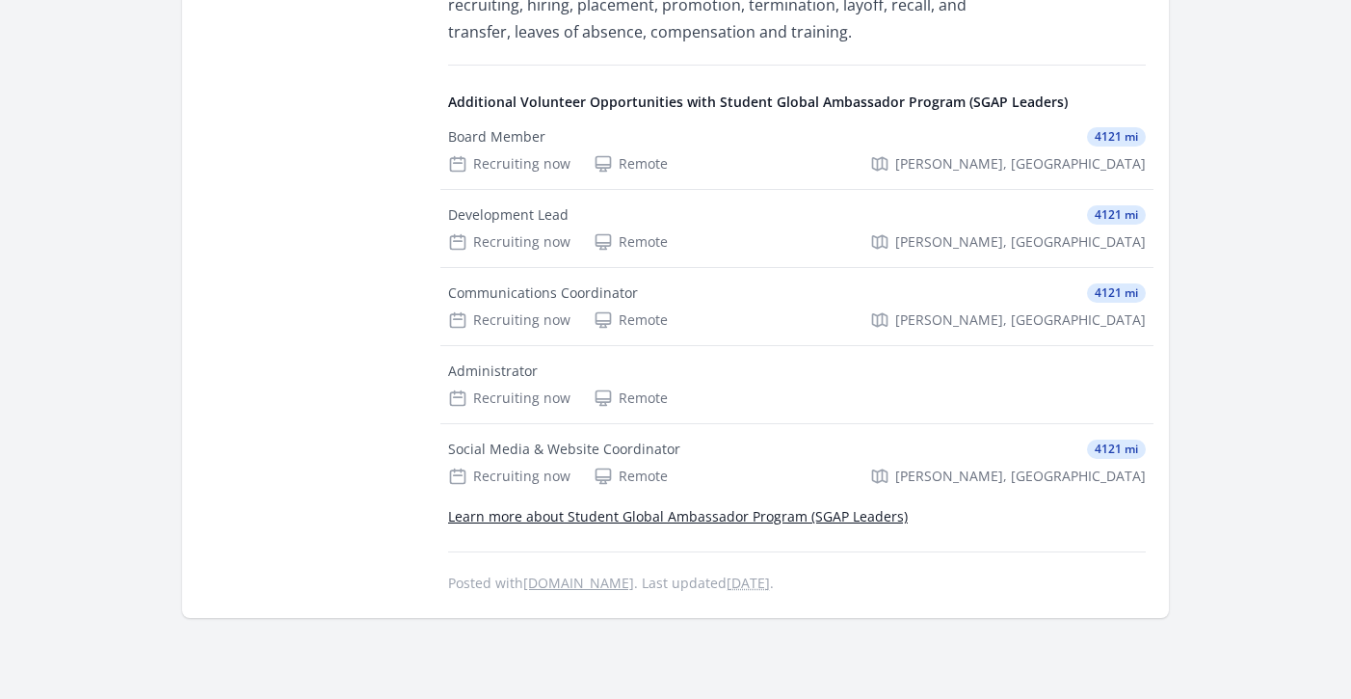
scroll to position [2086, 0]
click at [491, 360] on div "Administrator" at bounding box center [493, 369] width 90 height 19
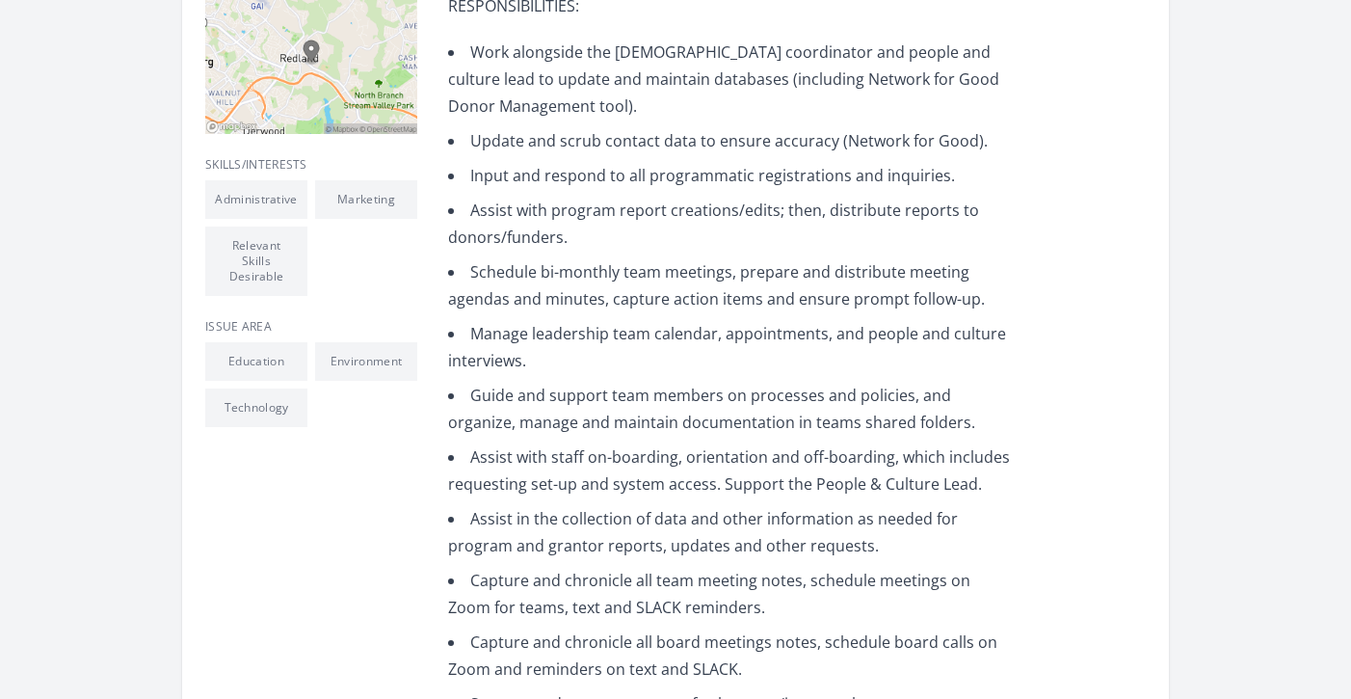
scroll to position [596, 0]
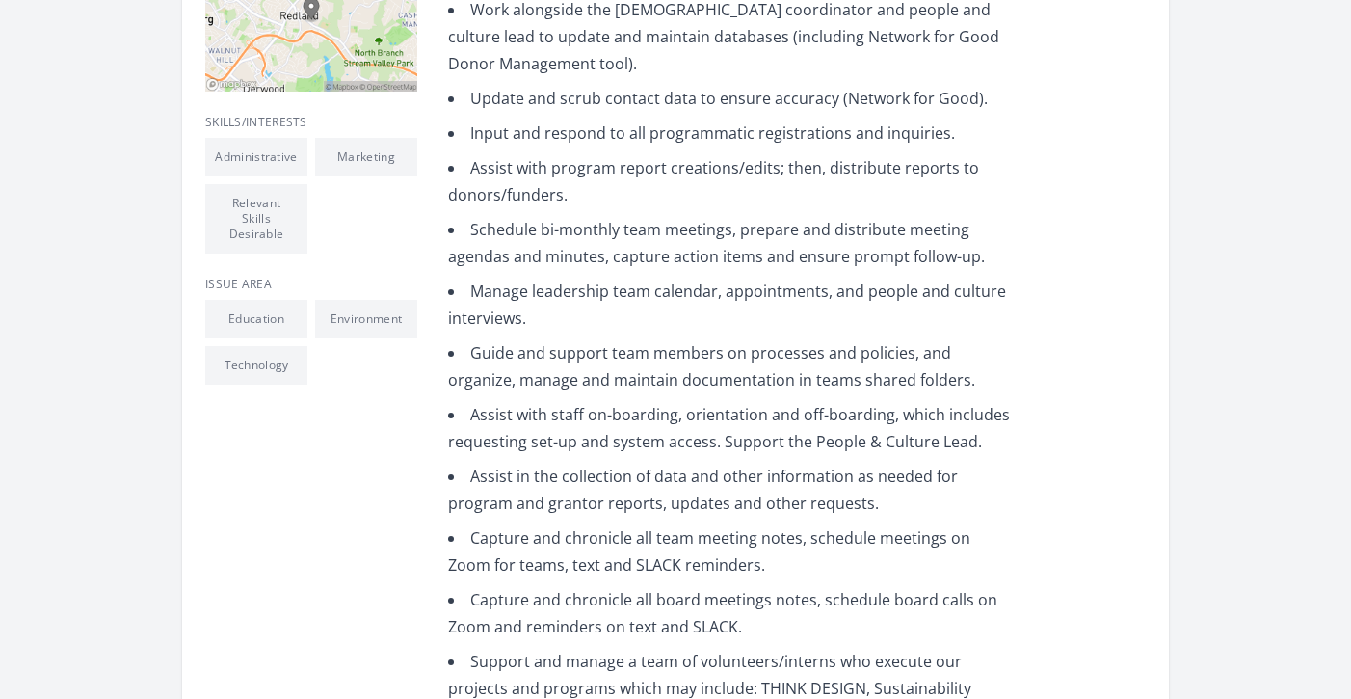
click at [651, 204] on li "Assist with program report creations/edits; then, distribute reports to donors/…" at bounding box center [730, 181] width 564 height 54
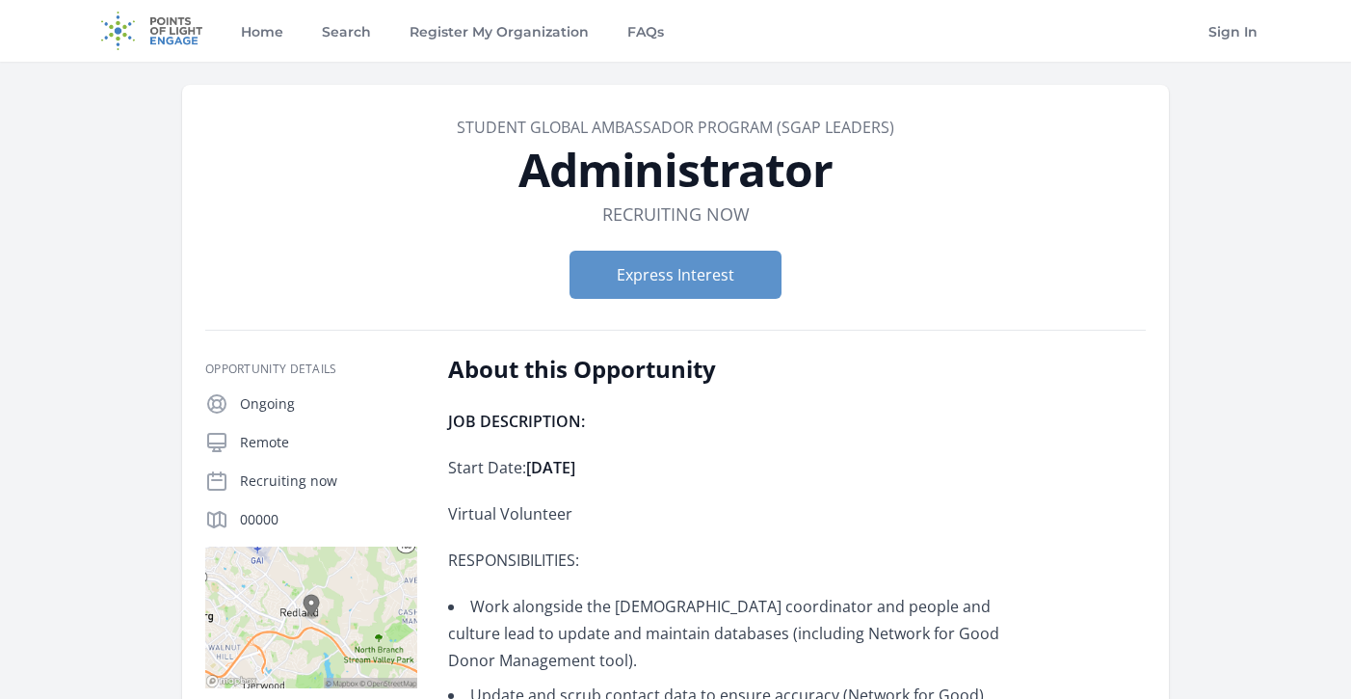
scroll to position [0, 0]
